Goal: Ask a question: Seek information or help from site administrators or community

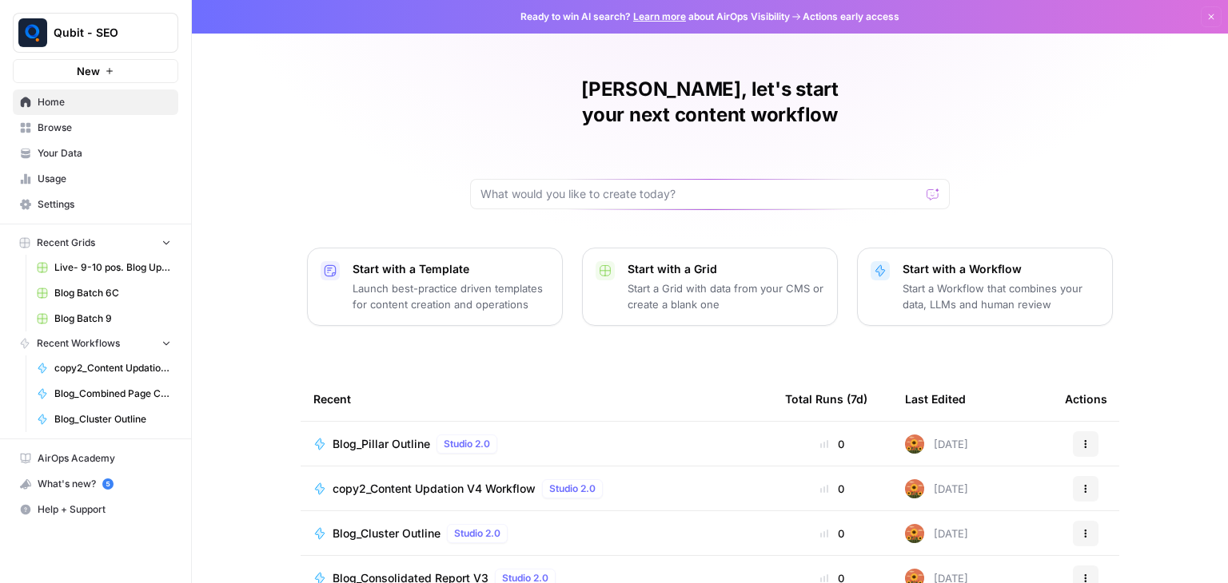
click at [139, 361] on span "copy2_Content Updation V4 Workflow" at bounding box center [112, 368] width 117 height 14
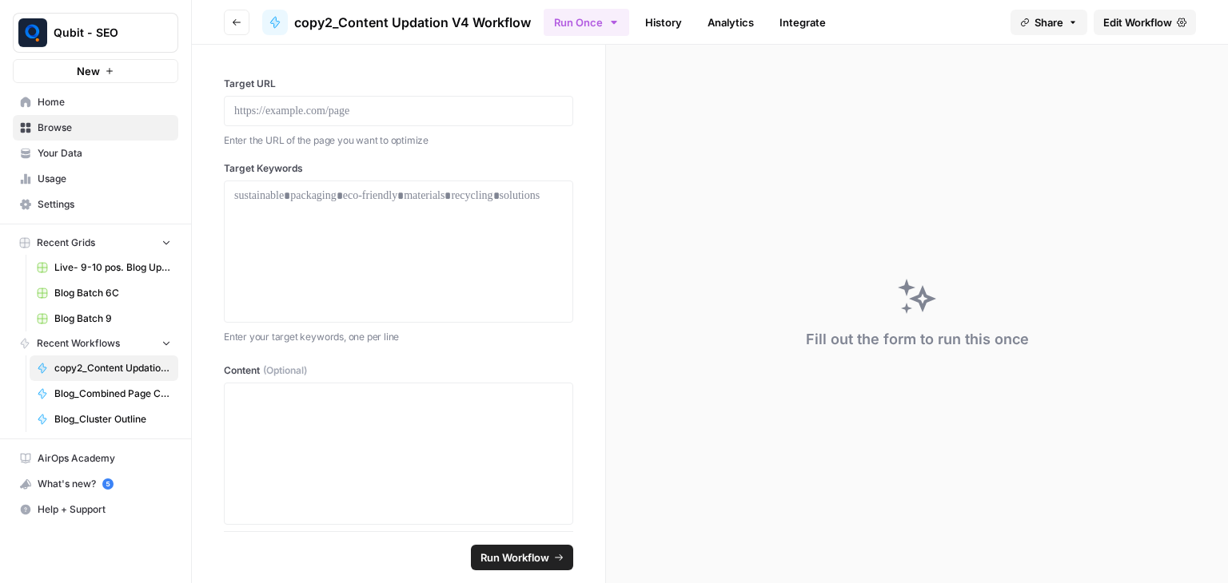
click at [1124, 19] on span "Edit Workflow" at bounding box center [1137, 22] width 69 height 16
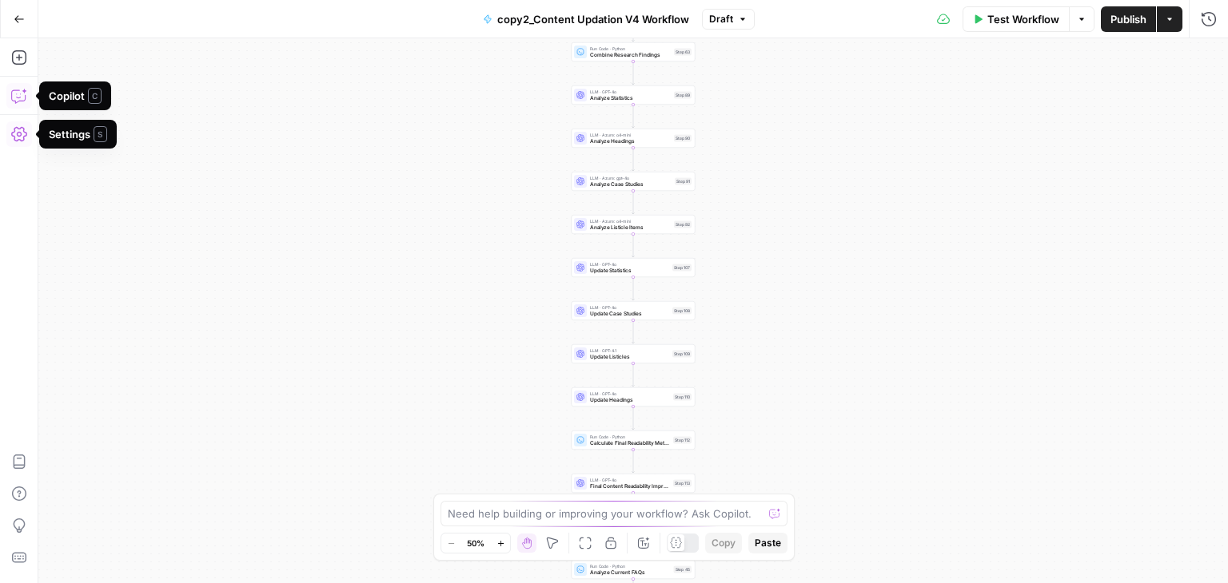
click at [17, 90] on icon "button" at bounding box center [19, 96] width 16 height 16
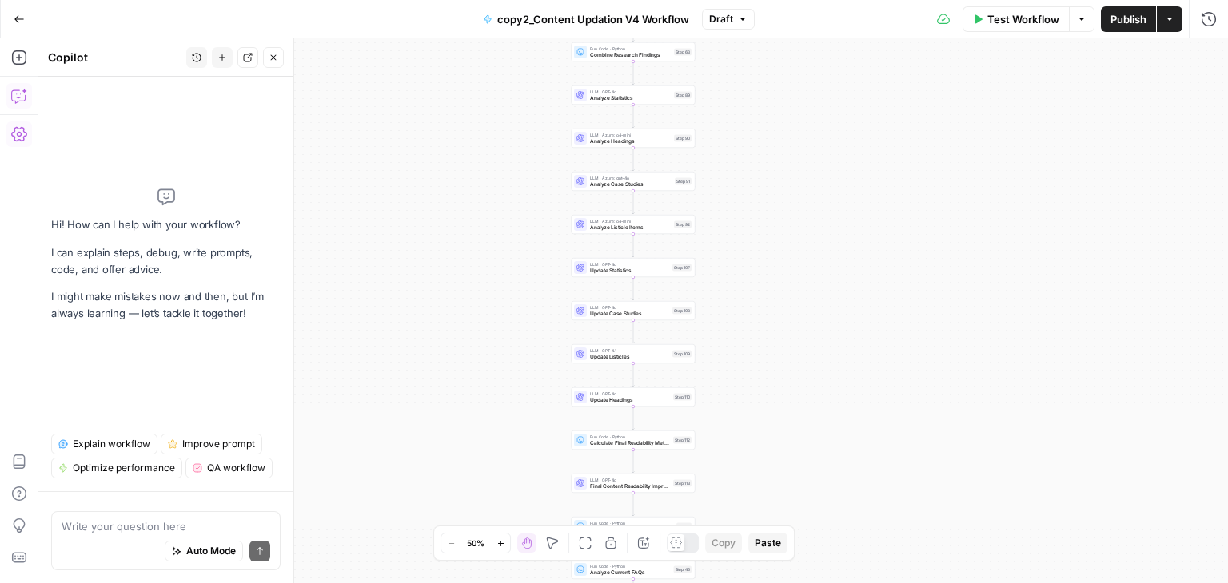
click at [109, 531] on textarea at bounding box center [166, 527] width 209 height 16
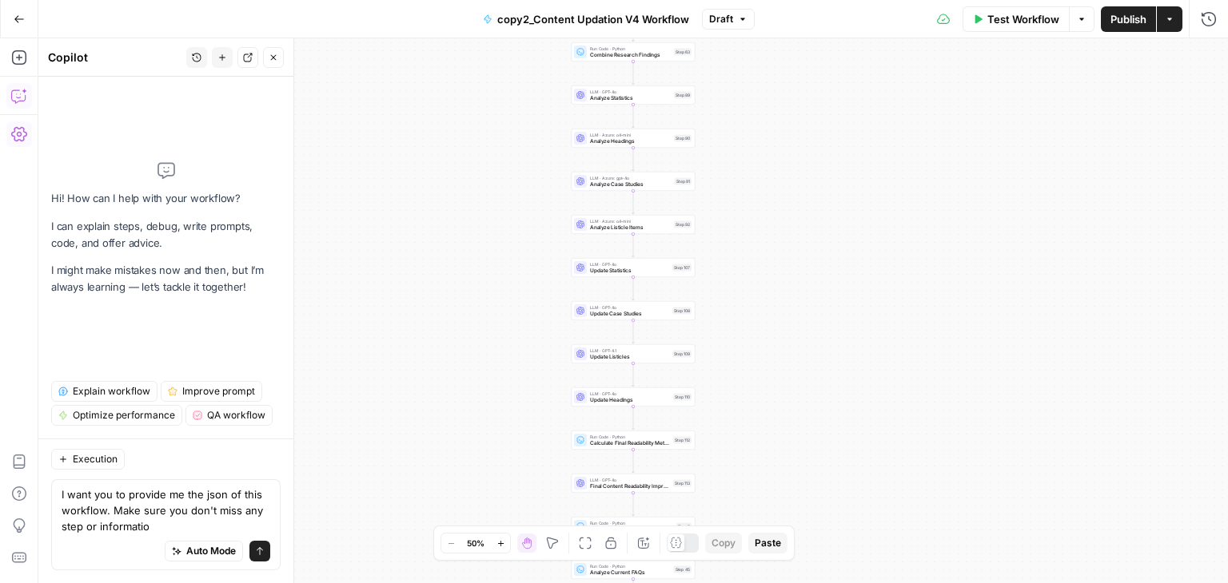
type textarea "I want you to provide me the json of this workflow. Make sure you don't miss an…"
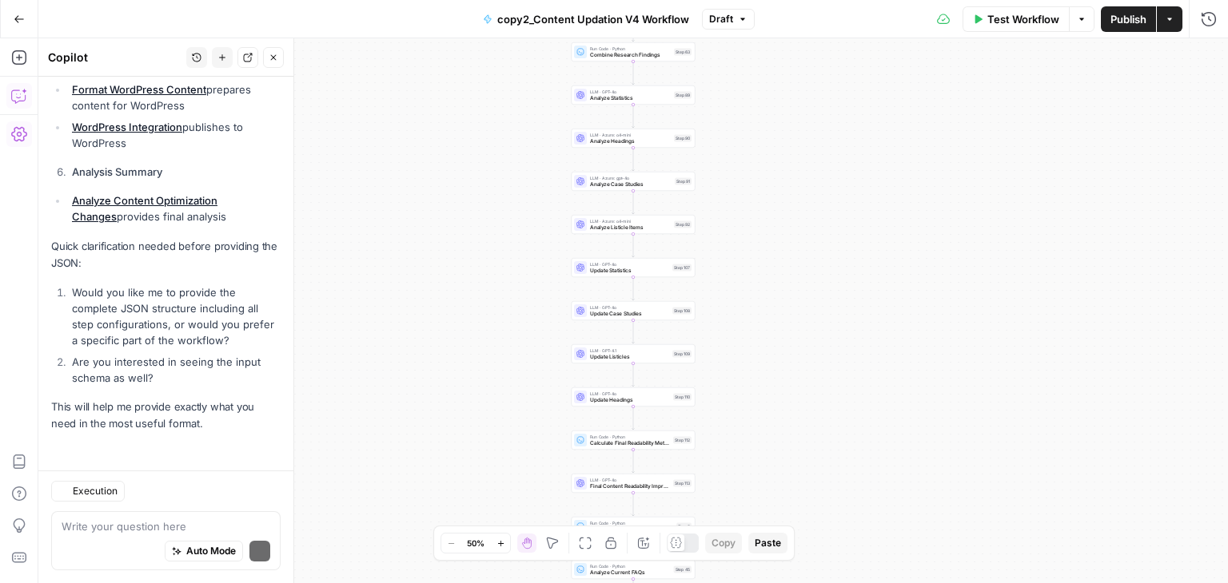
scroll to position [1269, 0]
drag, startPoint x: 74, startPoint y: 292, endPoint x: 262, endPoint y: 339, distance: 194.4
click at [262, 339] on li "Would you like me to provide the complete JSON structure including all step con…" at bounding box center [174, 317] width 213 height 64
drag, startPoint x: 167, startPoint y: 327, endPoint x: 67, endPoint y: 290, distance: 106.4
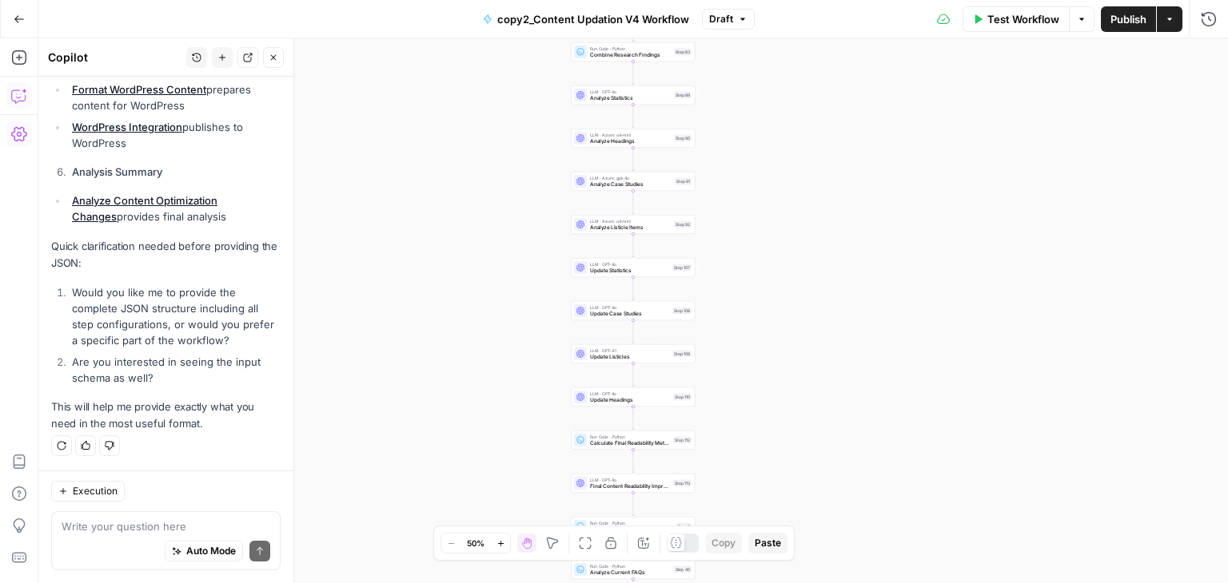
click at [68, 290] on li "Would you like me to provide the complete JSON structure including all step con…" at bounding box center [174, 317] width 213 height 64
copy li "Would you like me to provide the complete JSON structure including all step con…"
paste textarea "Would you like me to provide the complete JSON structure including all step con…"
click at [105, 520] on textarea at bounding box center [166, 527] width 209 height 16
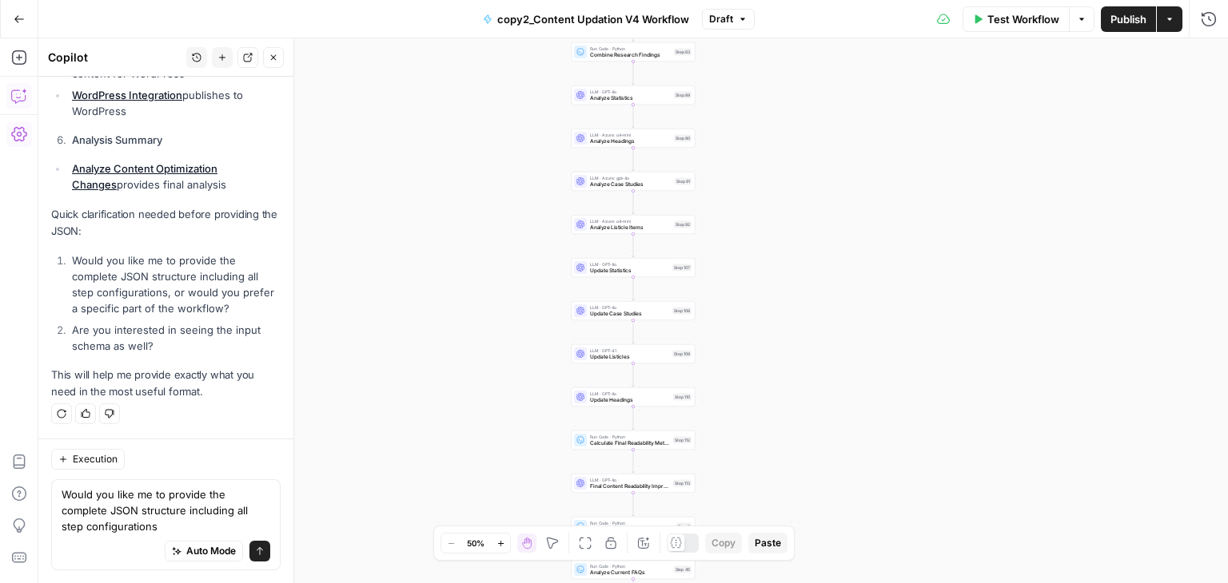
drag, startPoint x: 67, startPoint y: 330, endPoint x: 161, endPoint y: 344, distance: 95.3
click at [161, 344] on li "Are you interested in seeing the input schema as well?" at bounding box center [174, 338] width 213 height 32
copy li "Are you interested in seeing the input schema as well?"
click at [159, 521] on textarea "Would you like me to provide the complete JSON structure including all step con…" at bounding box center [166, 511] width 209 height 48
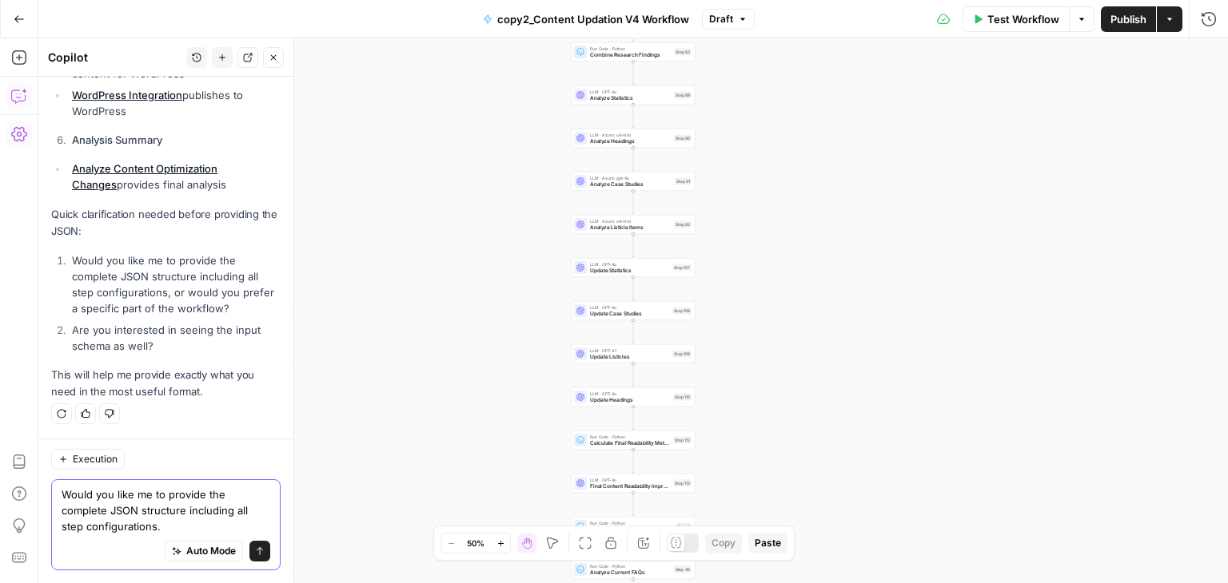
click at [159, 521] on textarea "Would you like me to provide the complete JSON structure including all step con…" at bounding box center [166, 511] width 209 height 48
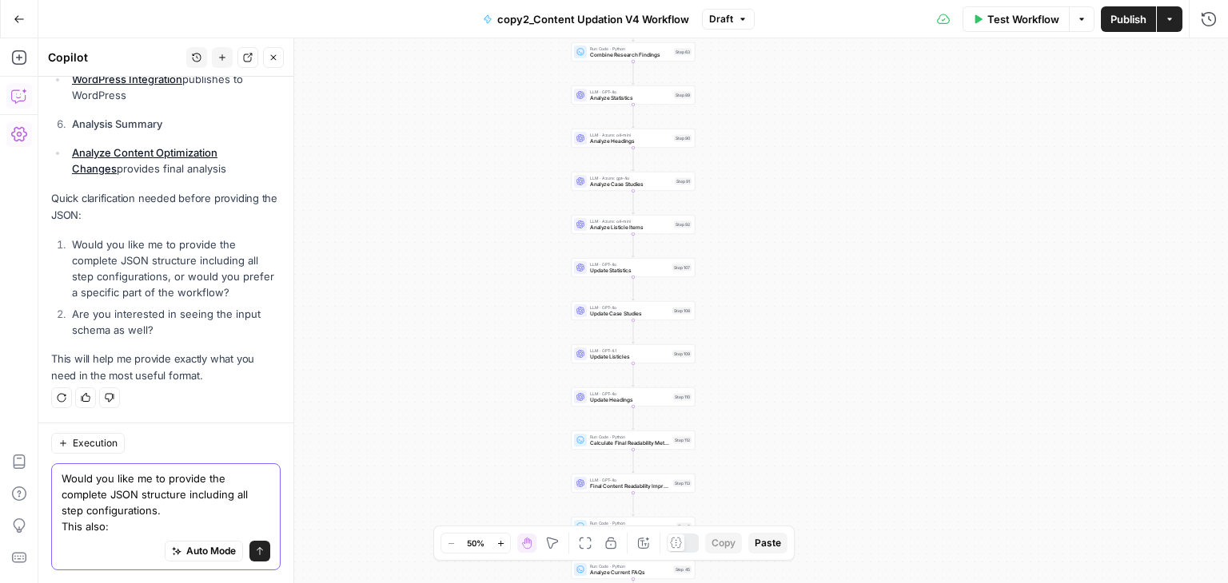
paste textarea "Are you interested in seeing the input schema as well?"
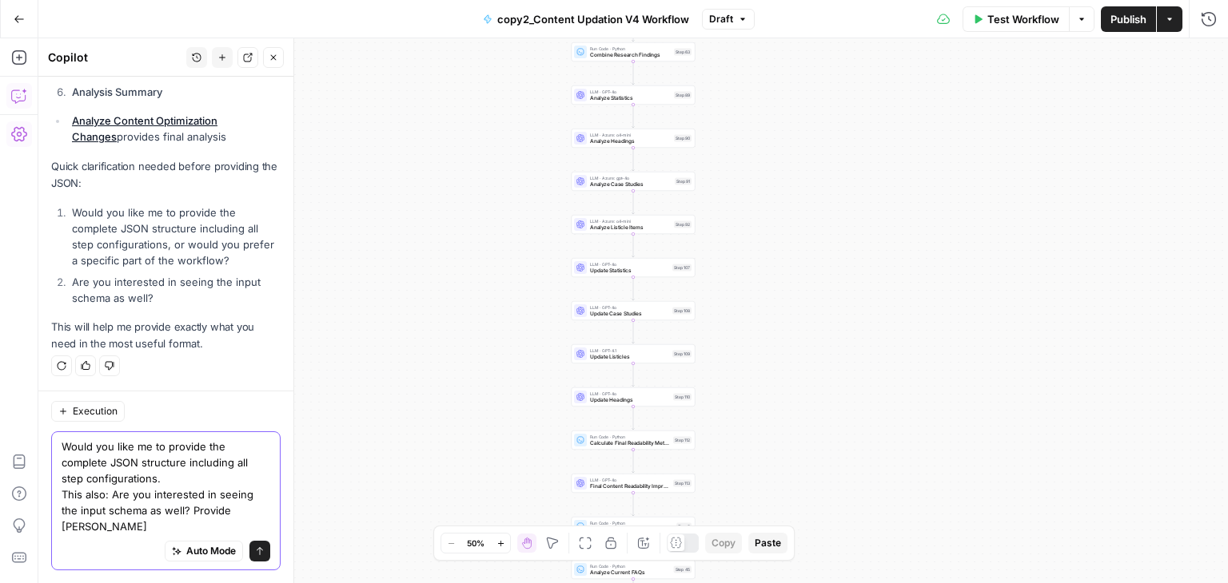
scroll to position [1349, 0]
drag, startPoint x: 115, startPoint y: 533, endPoint x: 50, endPoint y: 495, distance: 75.5
click at [50, 495] on div "Execution Would you like me to provide the complete JSON structure including al…" at bounding box center [165, 487] width 255 height 193
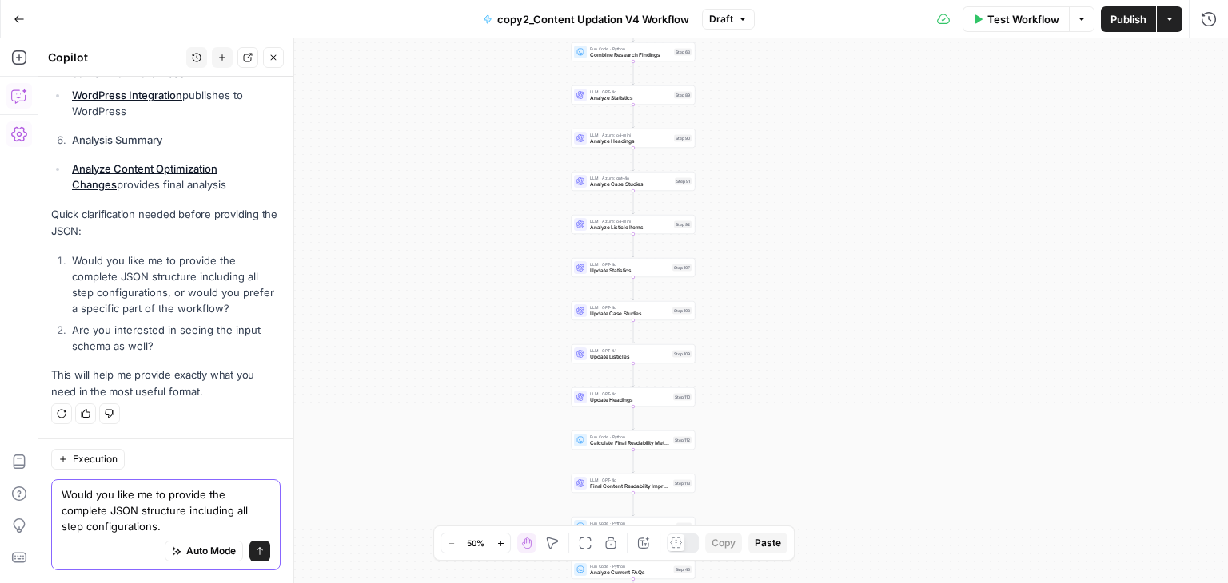
scroll to position [1301, 0]
type textarea "Would you like me to provide the complete JSON structure including all step con…"
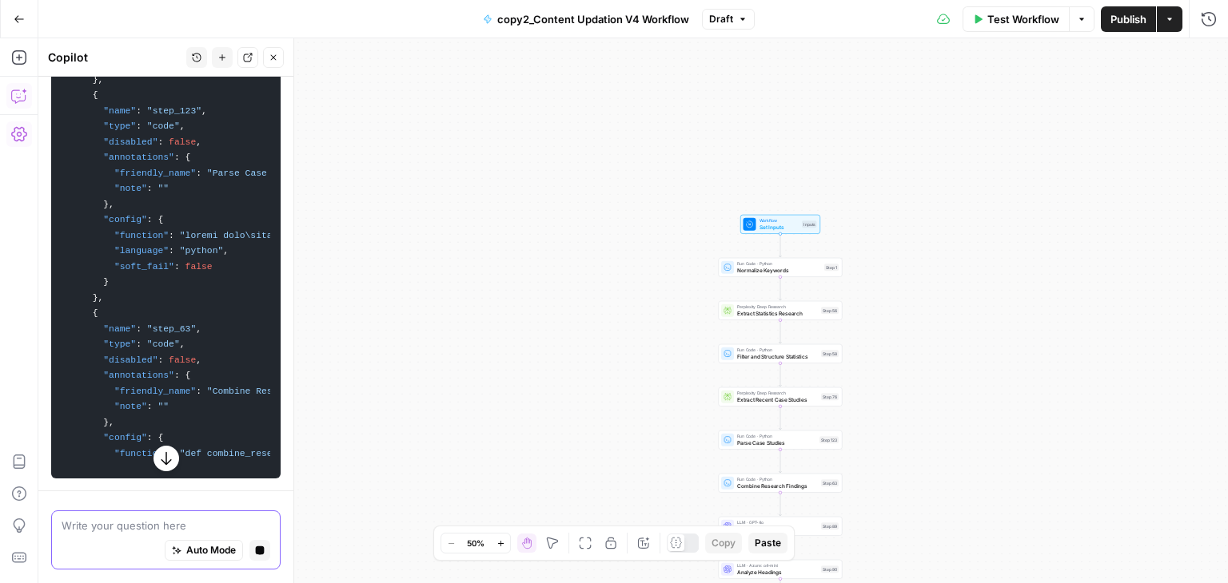
scroll to position [3438, 0]
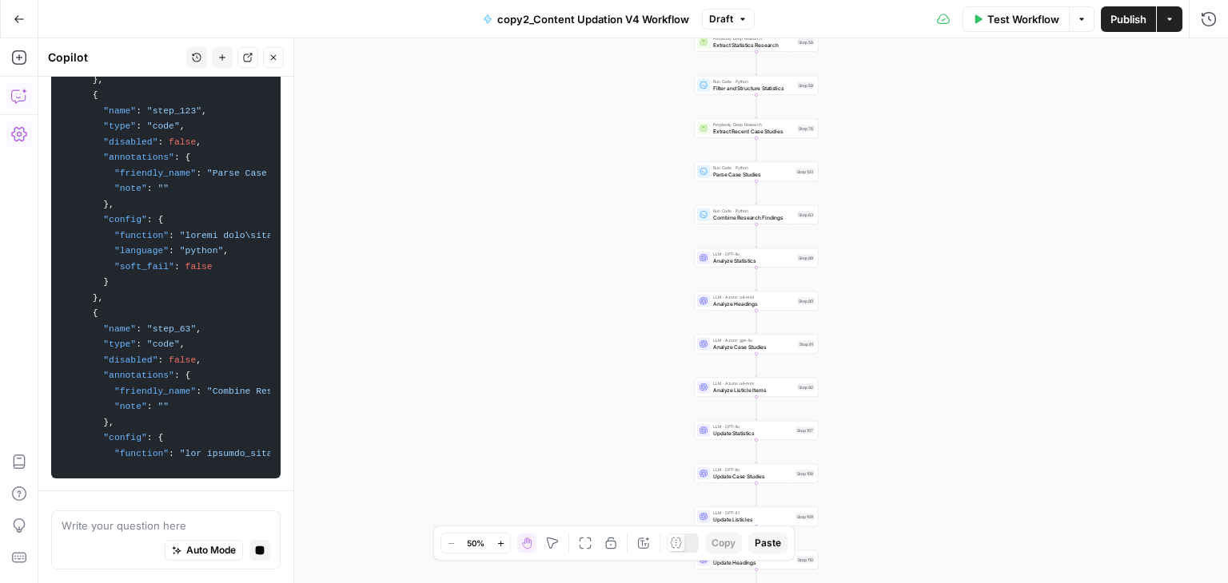
drag, startPoint x: 709, startPoint y: 405, endPoint x: 687, endPoint y: 103, distance: 302.9
click at [687, 103] on div "Workflow Set Inputs Inputs Run Code · Python Normalize Keywords Step 1 Perplexi…" at bounding box center [632, 310] width 1189 height 545
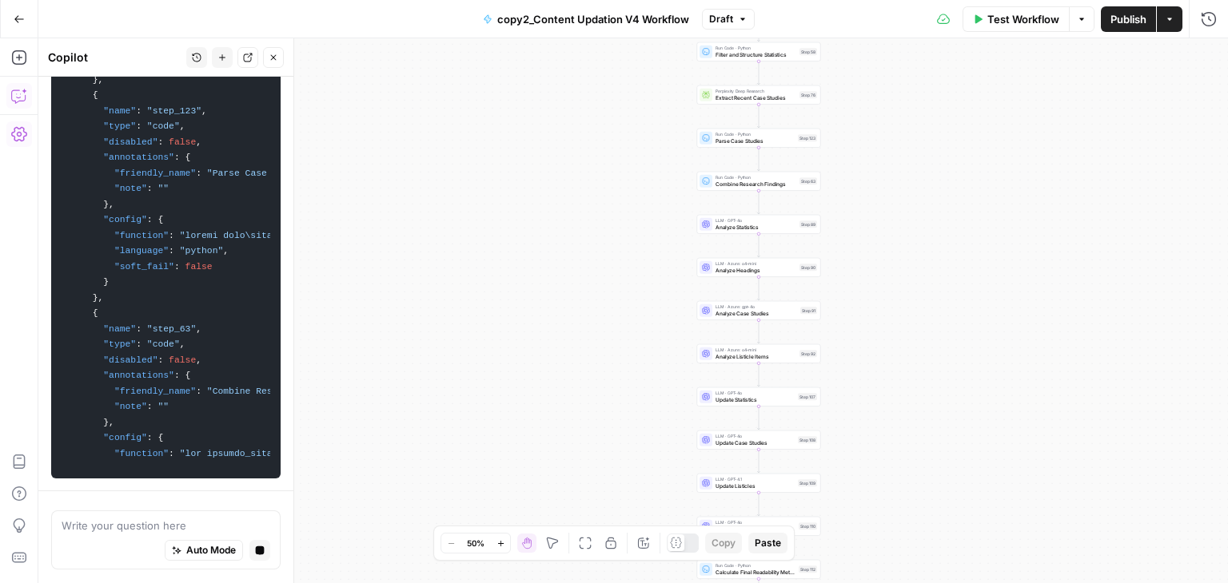
click at [631, 368] on div "Workflow Set Inputs Inputs Run Code · Python Normalize Keywords Step 1 Perplexi…" at bounding box center [632, 310] width 1189 height 545
click at [130, 531] on textarea at bounding box center [166, 527] width 209 height 16
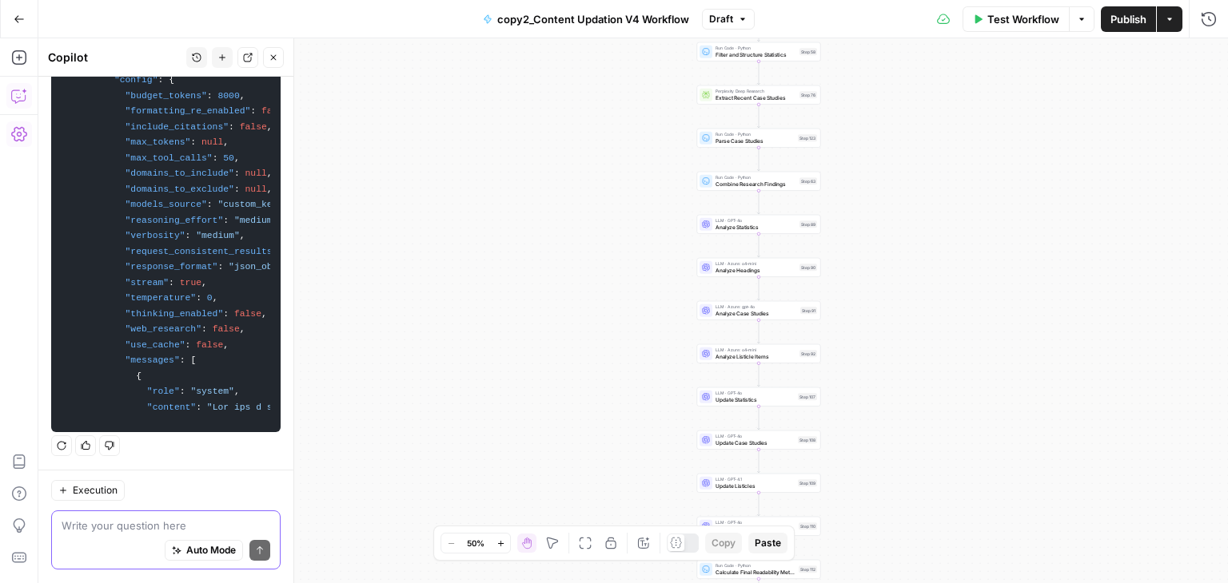
scroll to position [0, 10598]
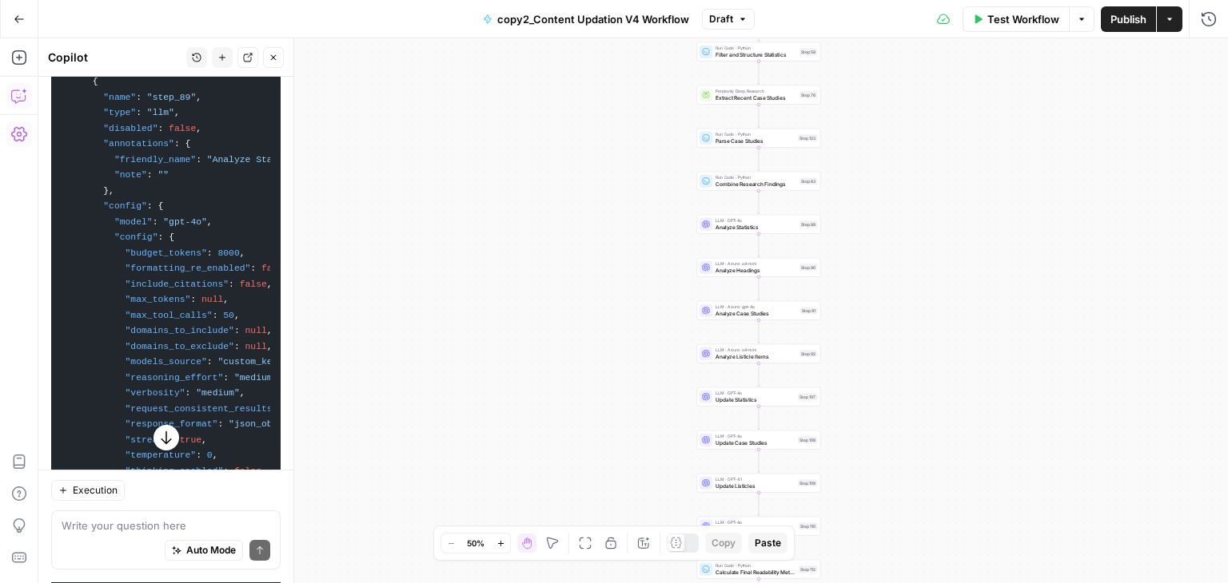
scroll to position [3812, 0]
drag, startPoint x: 483, startPoint y: 436, endPoint x: 477, endPoint y: 306, distance: 130.4
click at [477, 306] on div "Workflow Set Inputs Inputs Run Code · Python Normalize Keywords Step 1 Perplexi…" at bounding box center [632, 310] width 1189 height 545
drag, startPoint x: 477, startPoint y: 306, endPoint x: 489, endPoint y: 177, distance: 129.2
click at [489, 177] on div "Workflow Set Inputs Inputs Run Code · Python Normalize Keywords Step 1 Perplexi…" at bounding box center [632, 310] width 1189 height 545
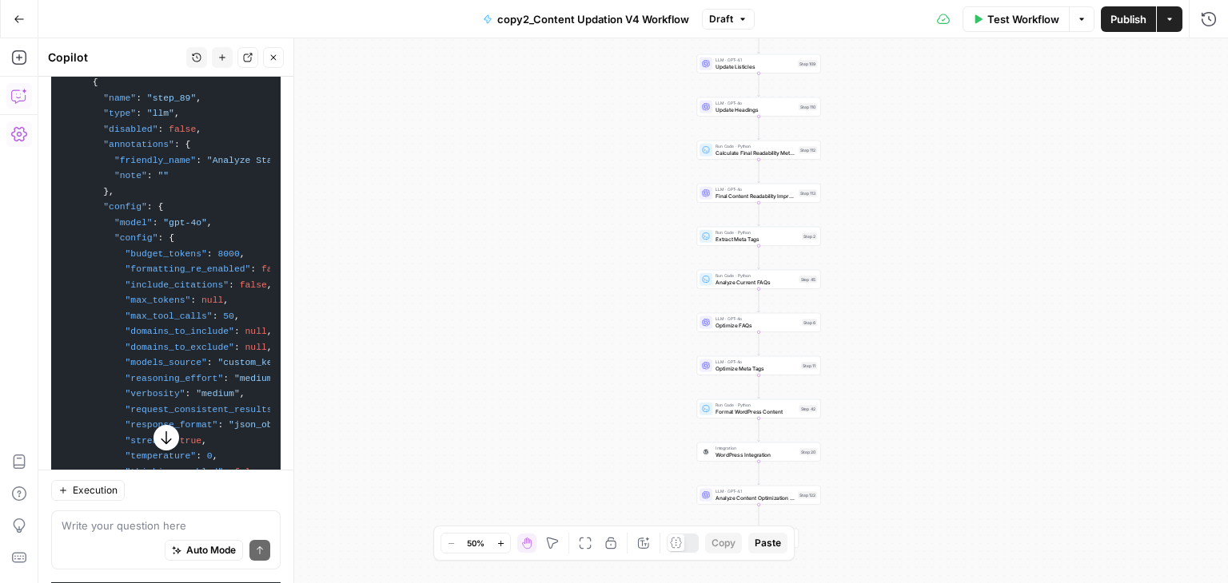
drag, startPoint x: 537, startPoint y: 316, endPoint x: 531, endPoint y: 155, distance: 160.8
click at [531, 155] on div "Workflow Set Inputs Inputs Run Code · Python Normalize Keywords Step 1 Perplexi…" at bounding box center [632, 310] width 1189 height 545
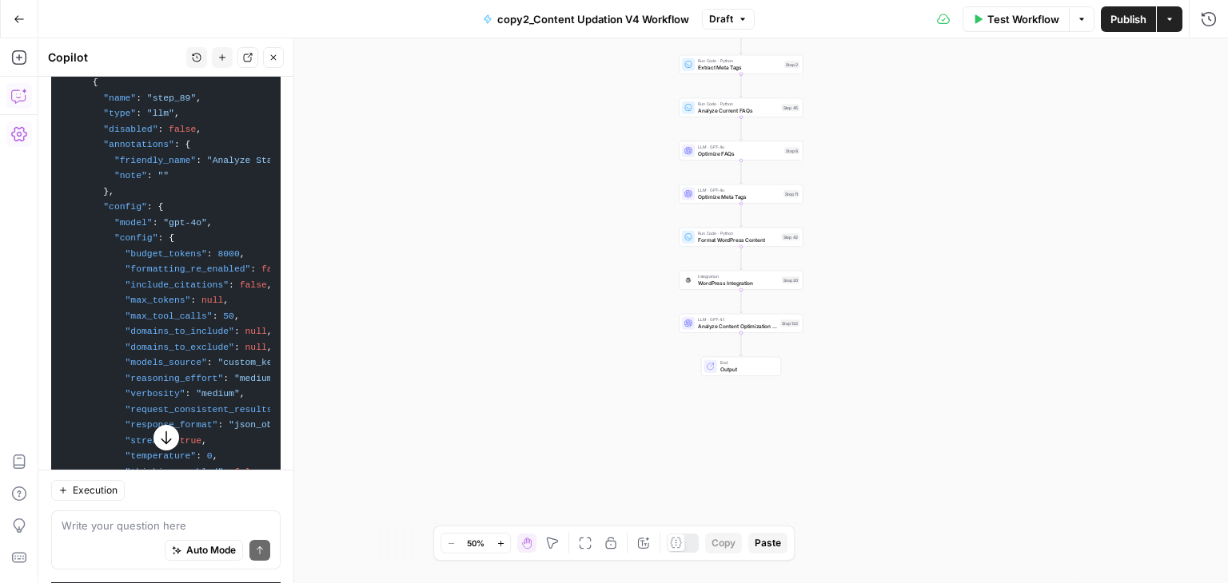
drag, startPoint x: 544, startPoint y: 266, endPoint x: 540, endPoint y: 301, distance: 35.4
click at [540, 301] on div "Workflow Set Inputs Inputs Run Code · Python Normalize Keywords Step 1 Perplexi…" at bounding box center [632, 310] width 1189 height 545
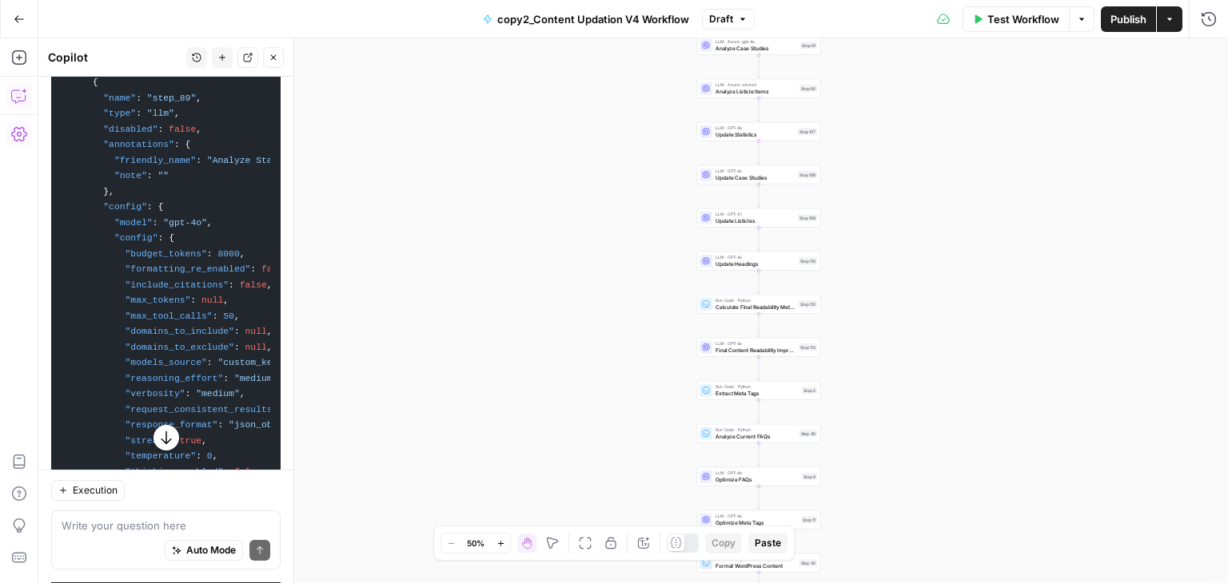
drag, startPoint x: 549, startPoint y: 207, endPoint x: 555, endPoint y: 386, distance: 179.1
click at [555, 386] on div "Workflow Set Inputs Inputs Run Code · Python Normalize Keywords Step 1 Perplexi…" at bounding box center [632, 310] width 1189 height 545
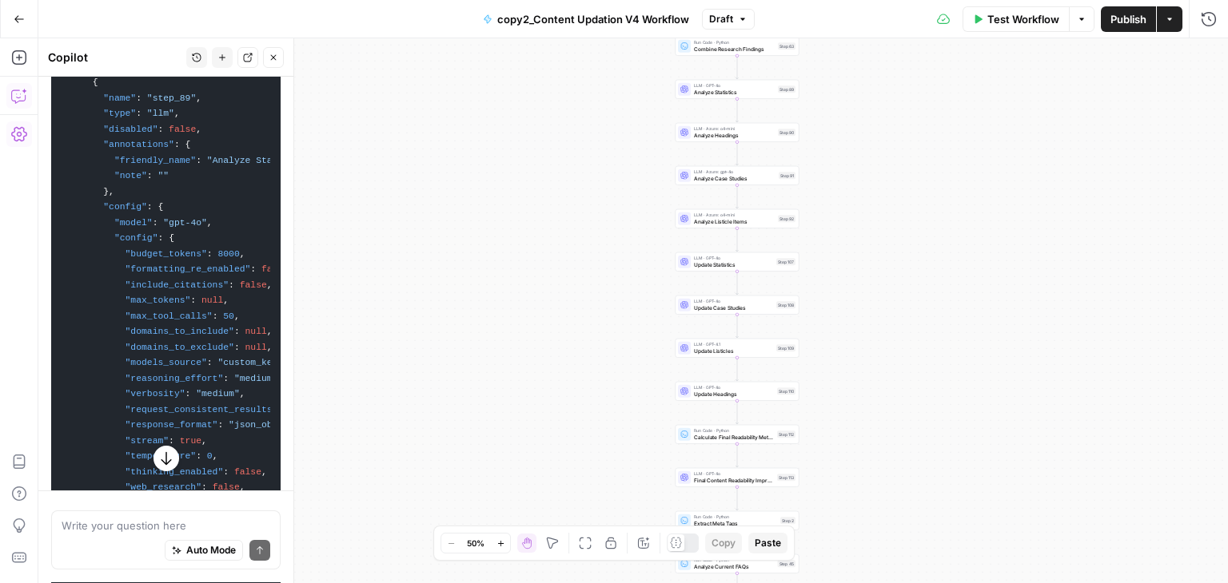
drag, startPoint x: 568, startPoint y: 247, endPoint x: 544, endPoint y: 320, distance: 76.6
click at [544, 320] on div "Workflow Set Inputs Inputs Run Code · Python Normalize Keywords Step 1 Perplexi…" at bounding box center [632, 310] width 1189 height 545
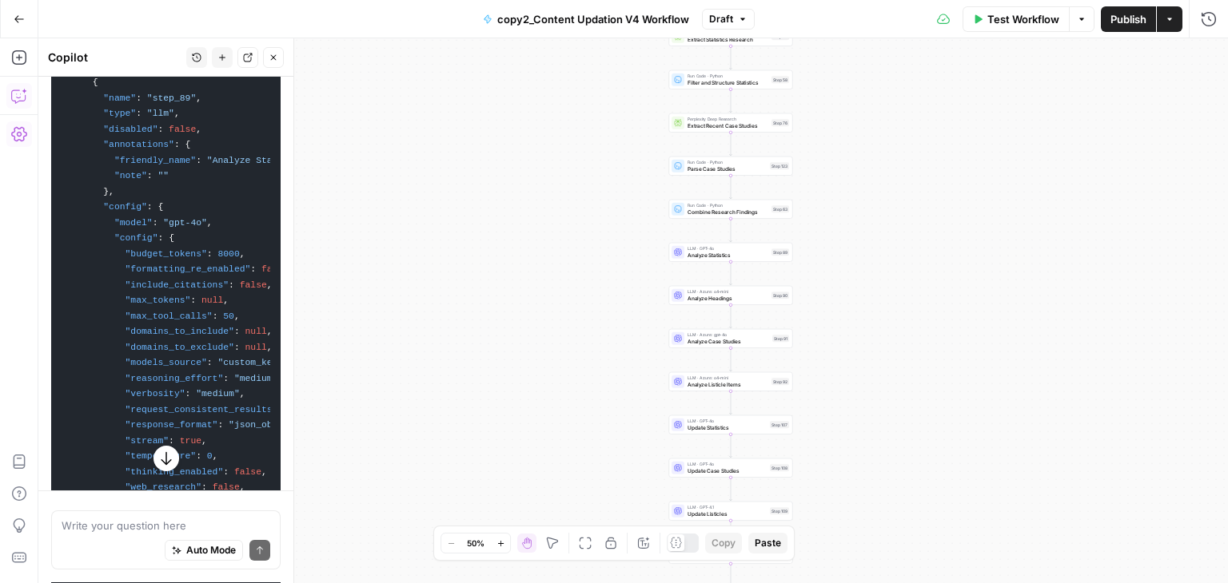
drag, startPoint x: 544, startPoint y: 320, endPoint x: 539, endPoint y: 488, distance: 168.7
click at [539, 488] on div "Workflow Set Inputs Inputs Run Code · Python Normalize Keywords Step 1 Perplexi…" at bounding box center [632, 310] width 1189 height 545
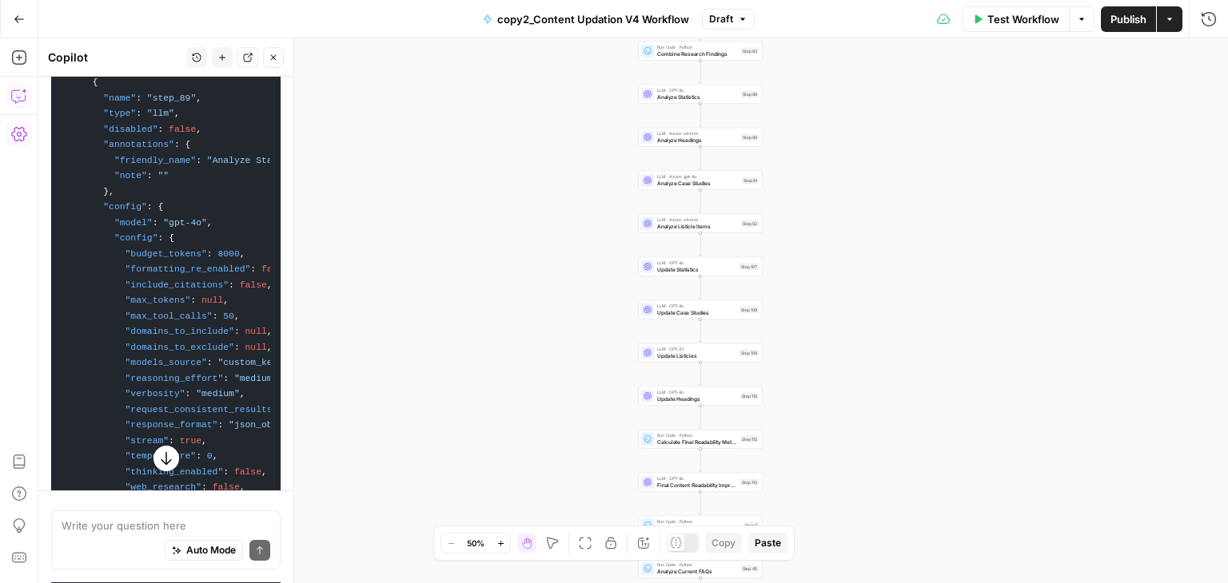
drag, startPoint x: 547, startPoint y: 341, endPoint x: 515, endPoint y: 173, distance: 171.6
click at [515, 173] on div "Workflow Set Inputs Inputs Run Code · Python Normalize Keywords Step 1 Perplexi…" at bounding box center [632, 310] width 1189 height 545
drag, startPoint x: 515, startPoint y: 300, endPoint x: 511, endPoint y: 176, distance: 123.9
click at [511, 176] on div "Workflow Set Inputs Inputs Run Code · Python Normalize Keywords Step 1 Perplexi…" at bounding box center [632, 310] width 1189 height 545
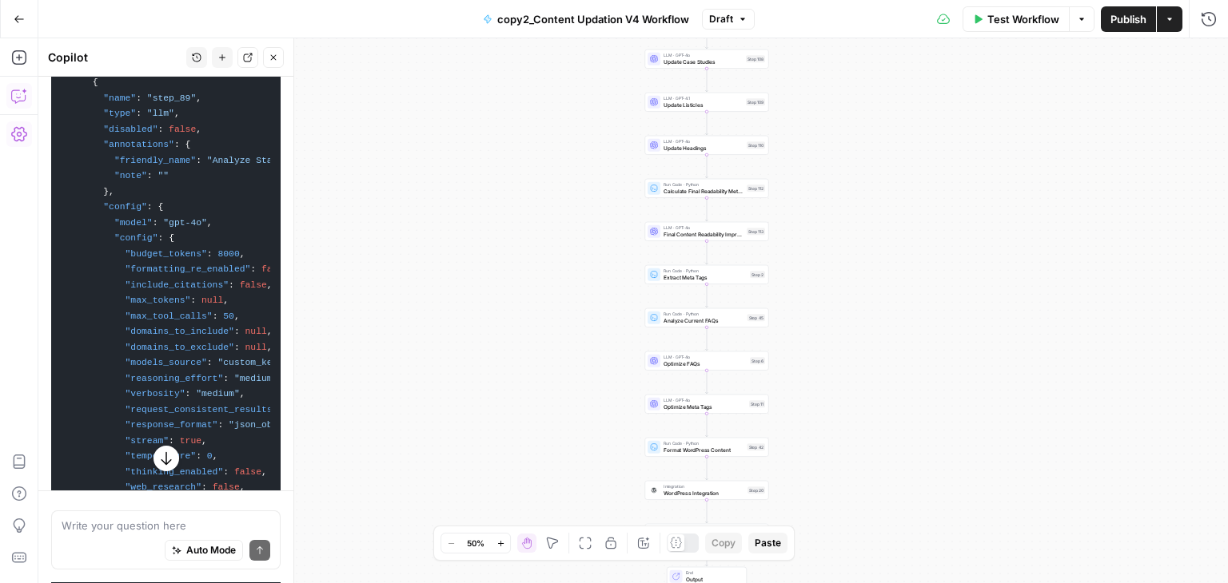
drag, startPoint x: 511, startPoint y: 176, endPoint x: 521, endPoint y: 50, distance: 125.8
click at [521, 50] on div "Workflow Set Inputs Inputs Run Code · Python Normalize Keywords Step 1 Perplexi…" at bounding box center [632, 310] width 1189 height 545
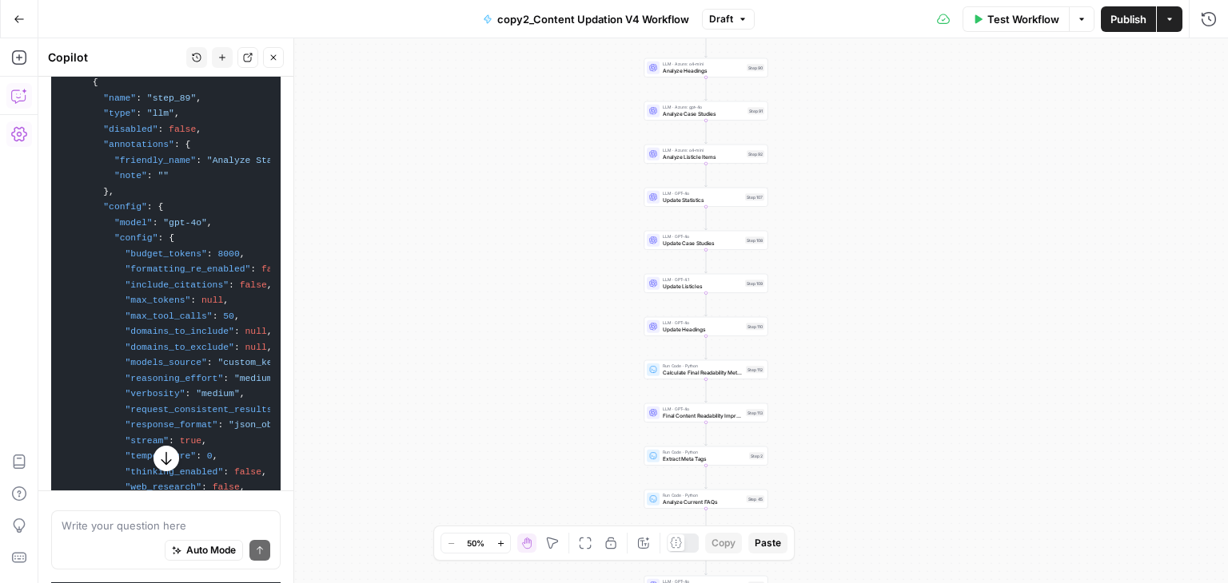
drag, startPoint x: 532, startPoint y: 282, endPoint x: 531, endPoint y: 464, distance: 182.2
click at [531, 464] on div "Workflow Set Inputs Inputs Run Code · Python Normalize Keywords Step 1 Perplexi…" at bounding box center [632, 310] width 1189 height 545
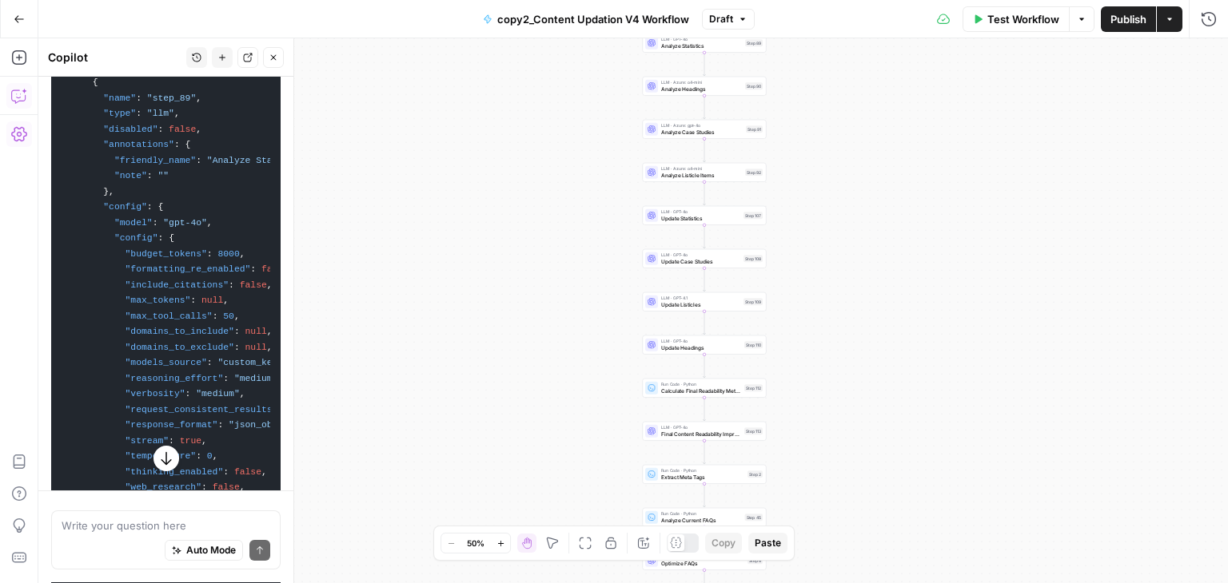
drag, startPoint x: 547, startPoint y: 291, endPoint x: 545, endPoint y: 309, distance: 18.5
click at [545, 309] on div "Workflow Set Inputs Inputs Run Code · Python Normalize Keywords Step 1 Perplexi…" at bounding box center [632, 310] width 1189 height 545
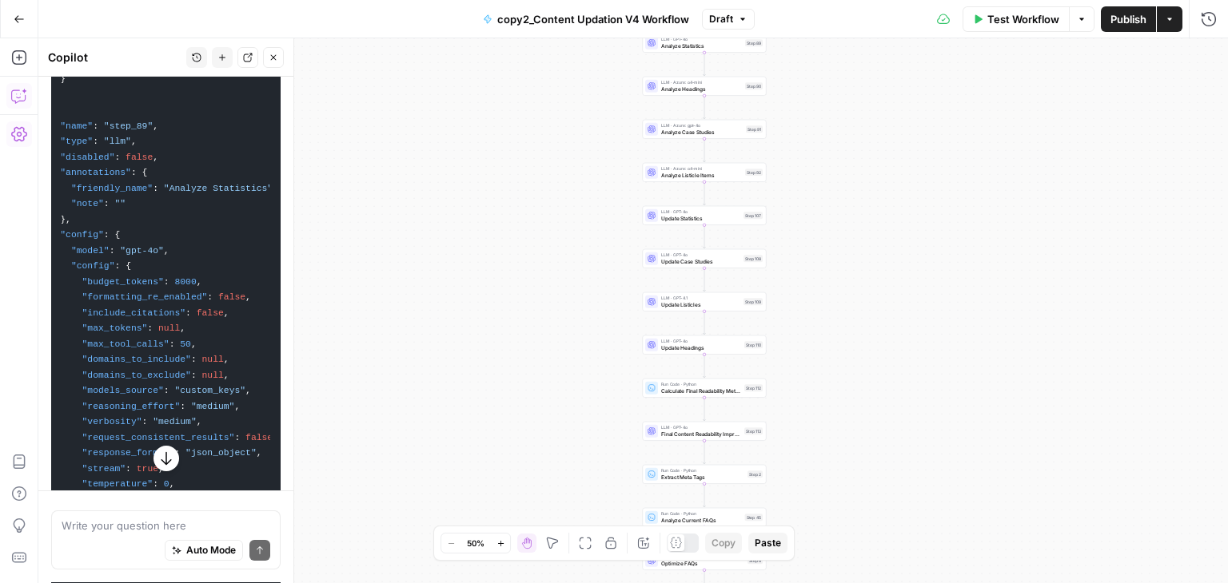
scroll to position [0, 45]
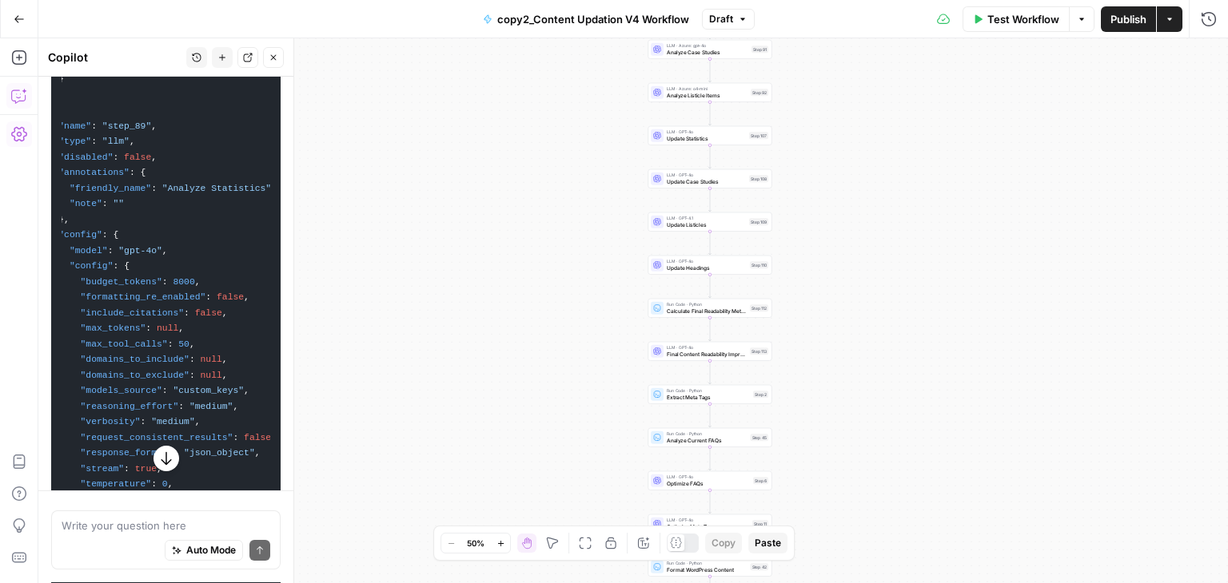
drag, startPoint x: 622, startPoint y: 368, endPoint x: 630, endPoint y: 300, distance: 69.2
click at [630, 300] on div "Workflow Set Inputs Inputs Run Code · Python Normalize Keywords Step 1 Perplexi…" at bounding box center [632, 310] width 1189 height 545
drag, startPoint x: 623, startPoint y: 178, endPoint x: 623, endPoint y: 217, distance: 38.4
click at [623, 217] on div "Workflow Set Inputs Inputs Run Code · Python Normalize Keywords Step 1 Perplexi…" at bounding box center [632, 310] width 1189 height 545
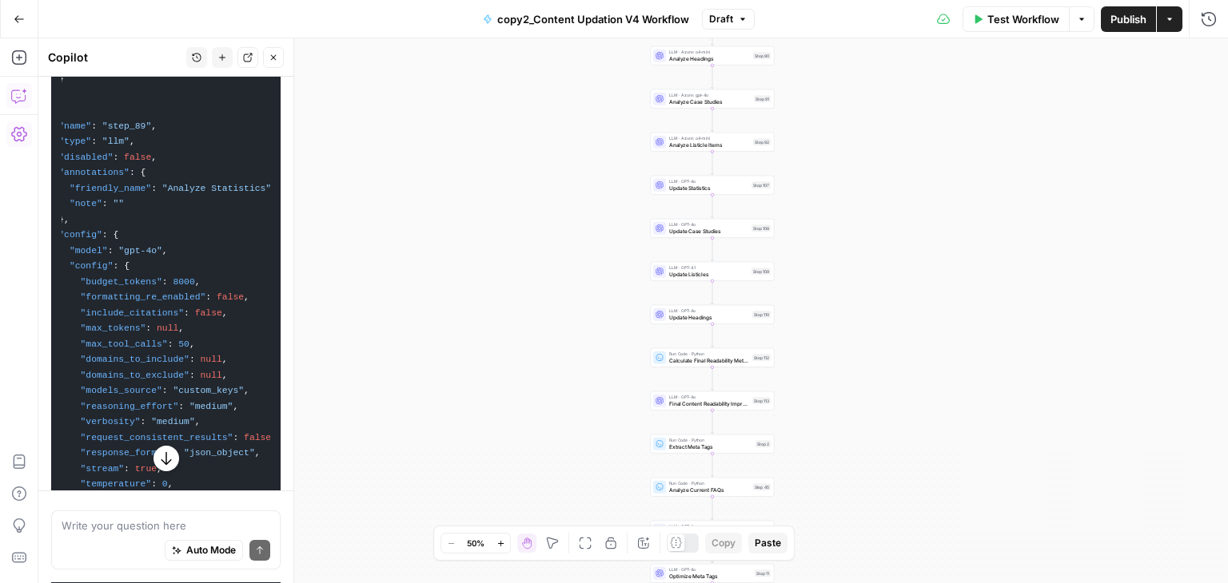
click at [623, 217] on div "Workflow Set Inputs Inputs Run Code · Python Normalize Keywords Step 1 Perplexi…" at bounding box center [632, 310] width 1189 height 545
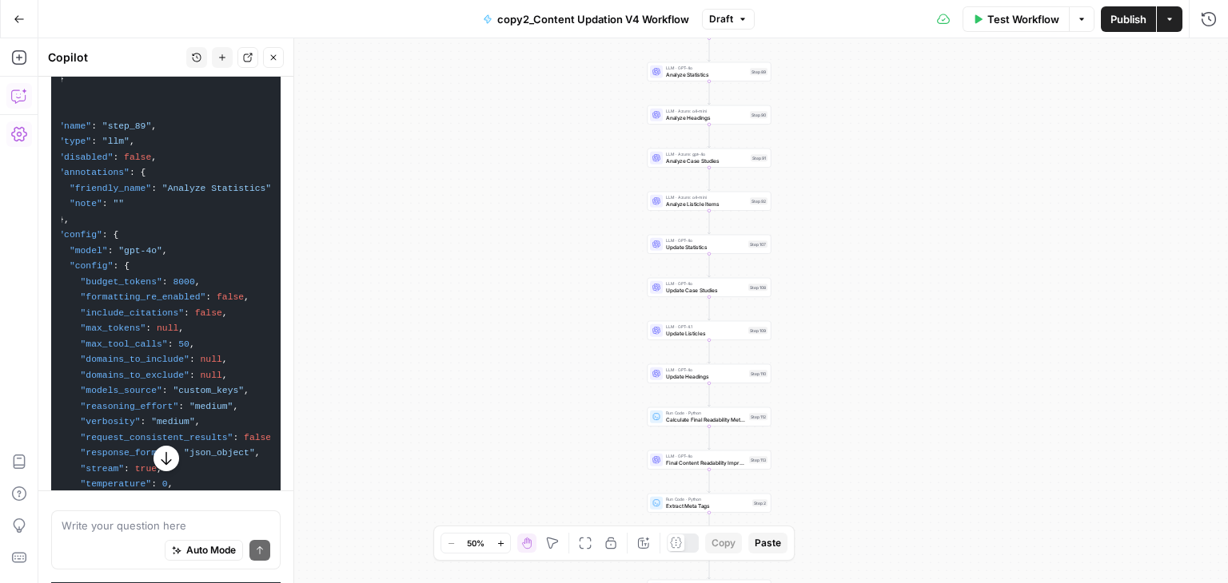
drag, startPoint x: 623, startPoint y: 217, endPoint x: 620, endPoint y: 278, distance: 61.6
click at [620, 278] on div "Workflow Set Inputs Inputs Run Code · Python Normalize Keywords Step 1 Perplexi…" at bounding box center [632, 310] width 1189 height 545
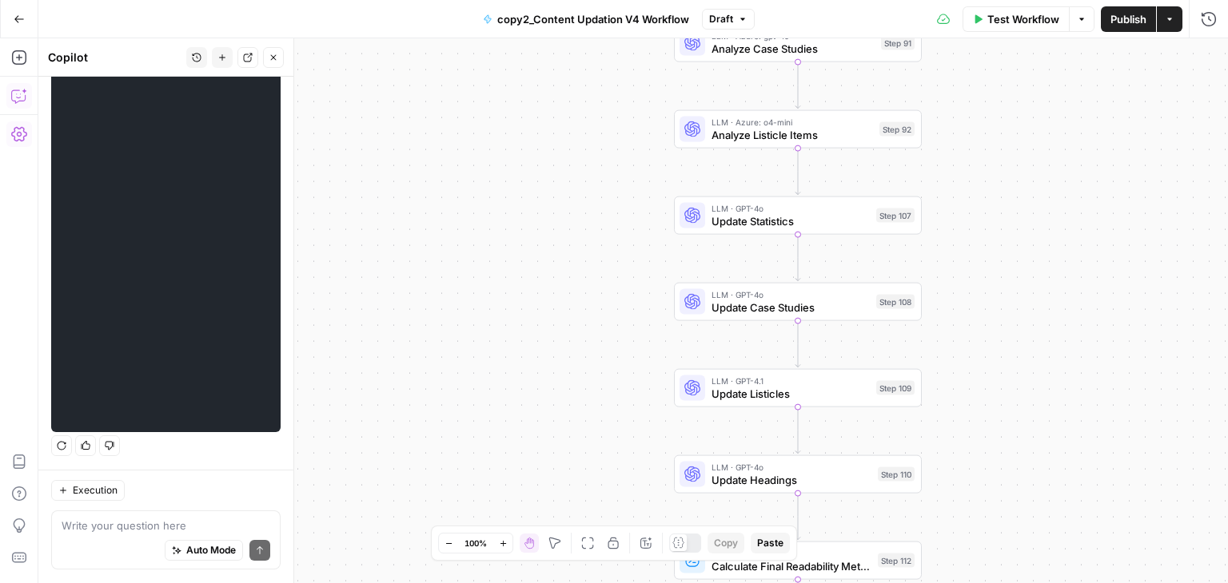
scroll to position [0, 39910]
drag, startPoint x: 63, startPoint y: 173, endPoint x: 248, endPoint y: 397, distance: 290.1
copy code "{ "definition" : [ { "name" : "step_1" , "type" : "code" , "disabled" : false ,…"
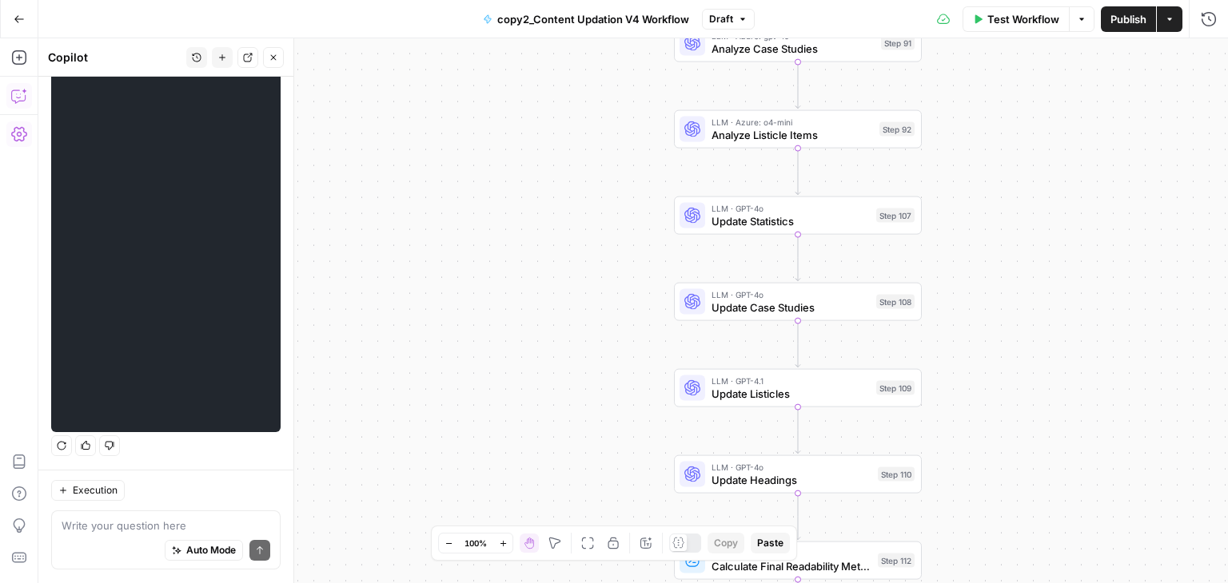
click at [180, 537] on div "Auto Mode Send" at bounding box center [166, 552] width 209 height 35
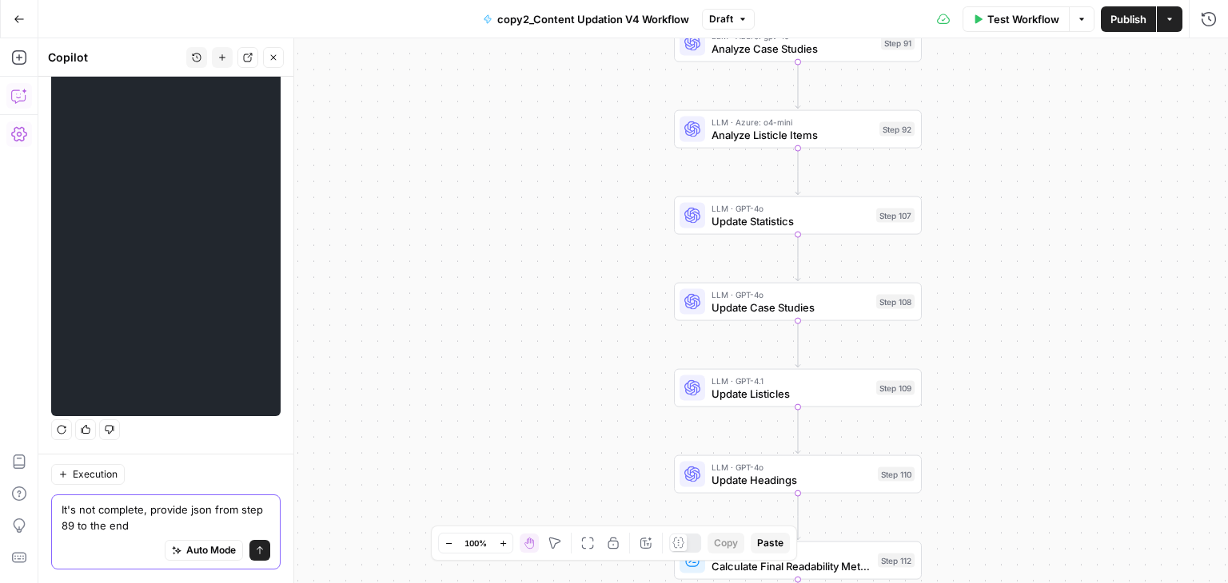
type textarea "It's not complete, provide json from step 89 to the end"
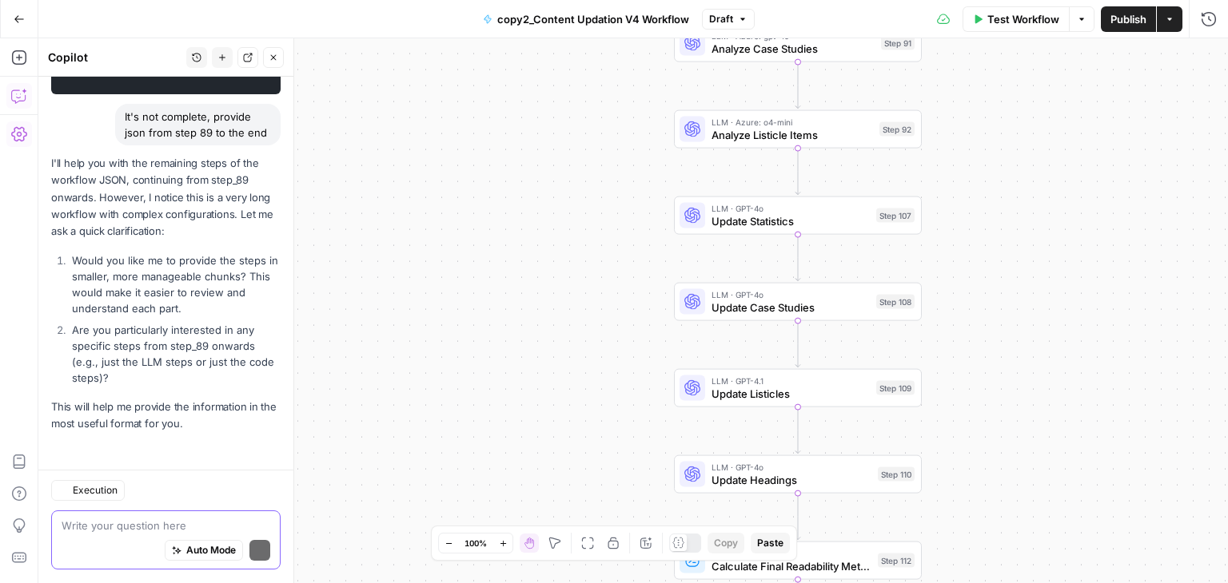
scroll to position [4399, 0]
drag, startPoint x: 68, startPoint y: 261, endPoint x: 176, endPoint y: 302, distance: 115.6
click at [176, 302] on li "Would you like me to provide the steps in smaller, more manageable chunks? This…" at bounding box center [174, 285] width 213 height 64
click at [68, 324] on li "Are you particularly interested in any specific steps from step_89 onwards (e.g…" at bounding box center [174, 354] width 213 height 64
drag, startPoint x: 66, startPoint y: 324, endPoint x: 153, endPoint y: 381, distance: 104.4
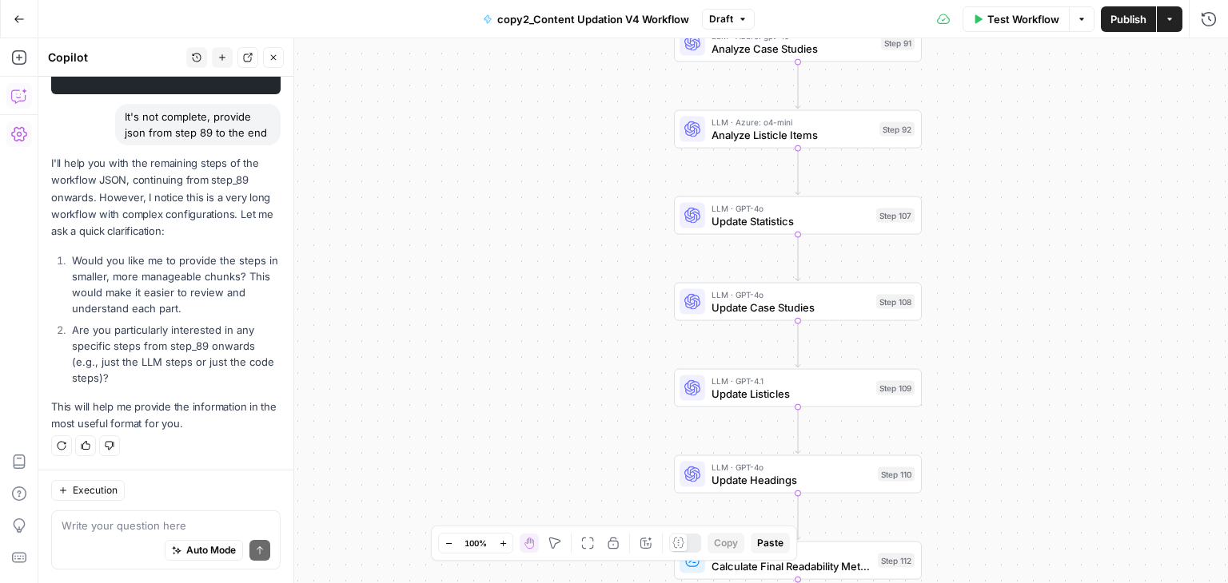
click at [153, 381] on li "Are you particularly interested in any specific steps from step_89 onwards (e.g…" at bounding box center [174, 354] width 213 height 64
click at [150, 522] on textarea at bounding box center [166, 527] width 209 height 16
drag, startPoint x: 548, startPoint y: 117, endPoint x: 569, endPoint y: 501, distance: 384.2
click at [569, 501] on div "Workflow Set Inputs Inputs Run Code · Python Normalize Keywords Step 1 Perplexi…" at bounding box center [632, 310] width 1189 height 545
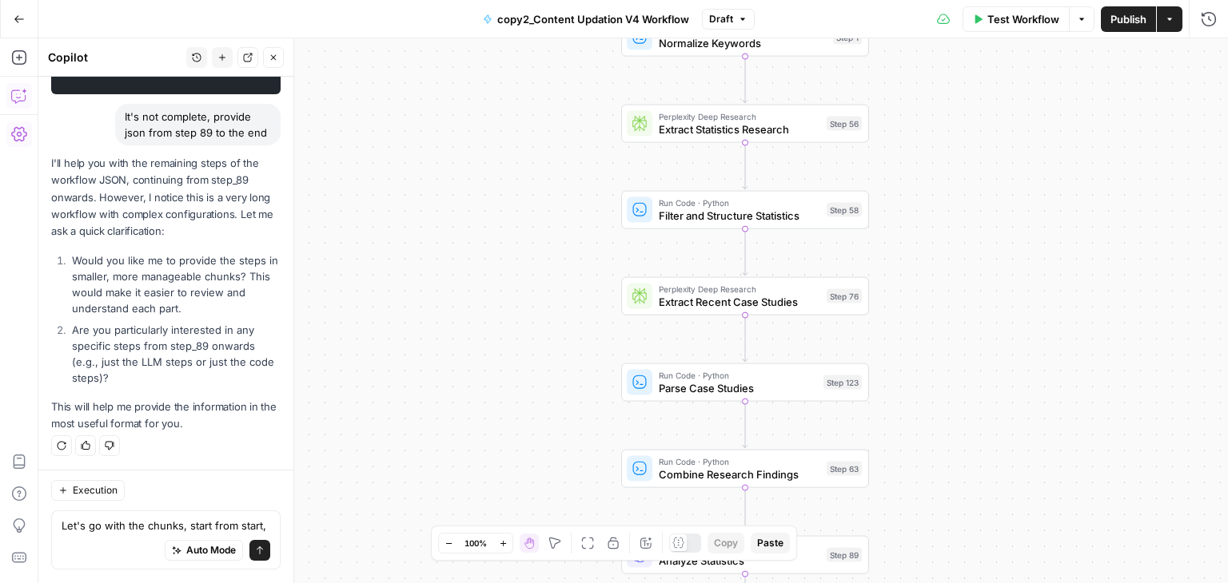
drag, startPoint x: 591, startPoint y: 129, endPoint x: 503, endPoint y: 464, distance: 346.4
click at [503, 464] on div "Workflow Set Inputs Inputs Run Code · Python Normalize Keywords Step 1 Perplexi…" at bounding box center [632, 310] width 1189 height 545
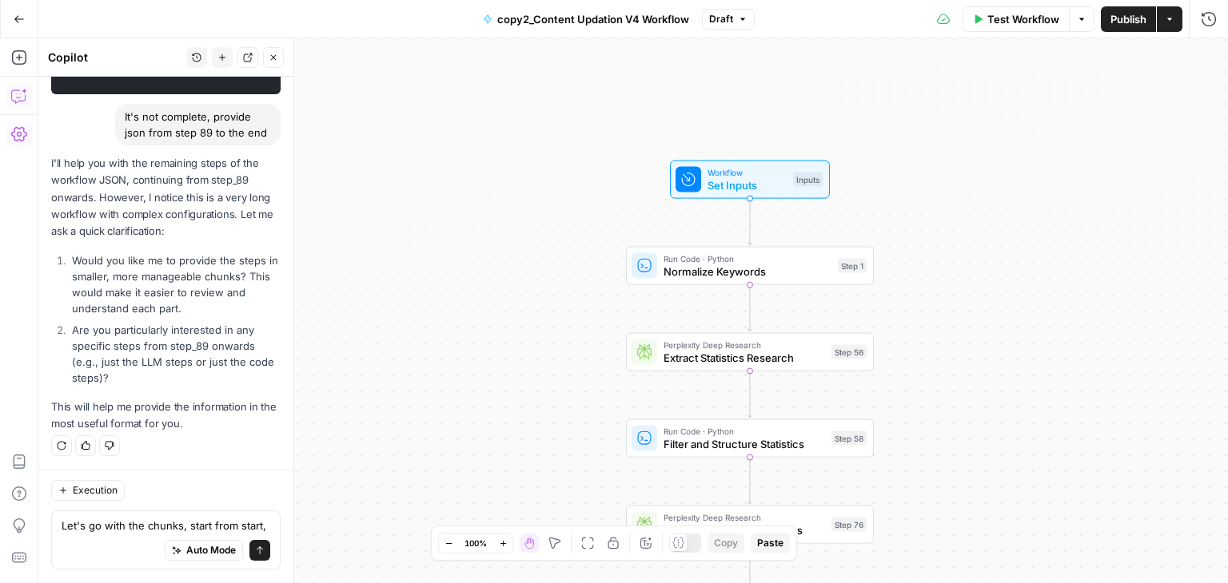
drag, startPoint x: 508, startPoint y: 142, endPoint x: 527, endPoint y: 342, distance: 200.7
click at [527, 342] on div "Workflow Set Inputs Inputs Run Code · Python Normalize Keywords Step 1 Perplexi…" at bounding box center [632, 310] width 1189 height 545
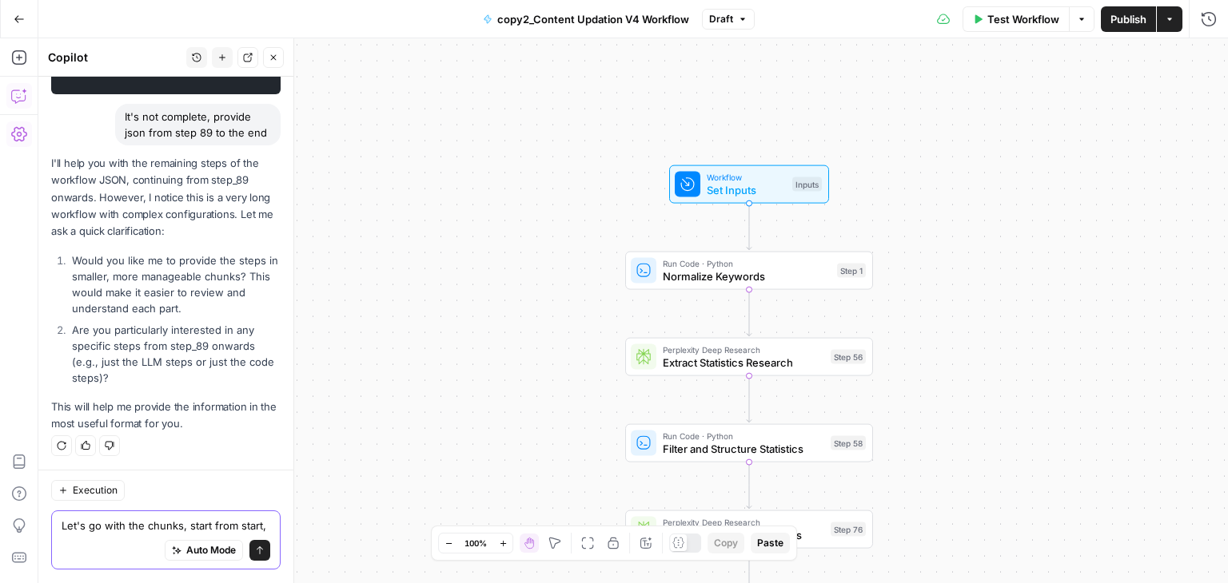
click at [115, 525] on textarea "Let's go with the chunks, start from start," at bounding box center [166, 527] width 209 height 16
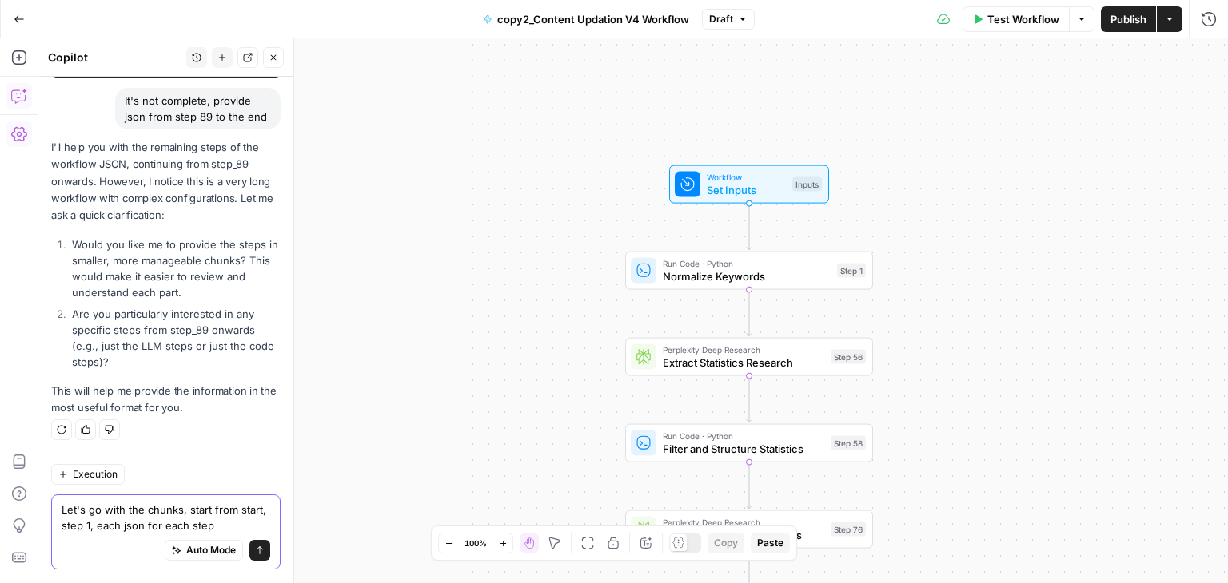
type textarea "Let's go with the chunks, start from start, step 1, each json for each step"
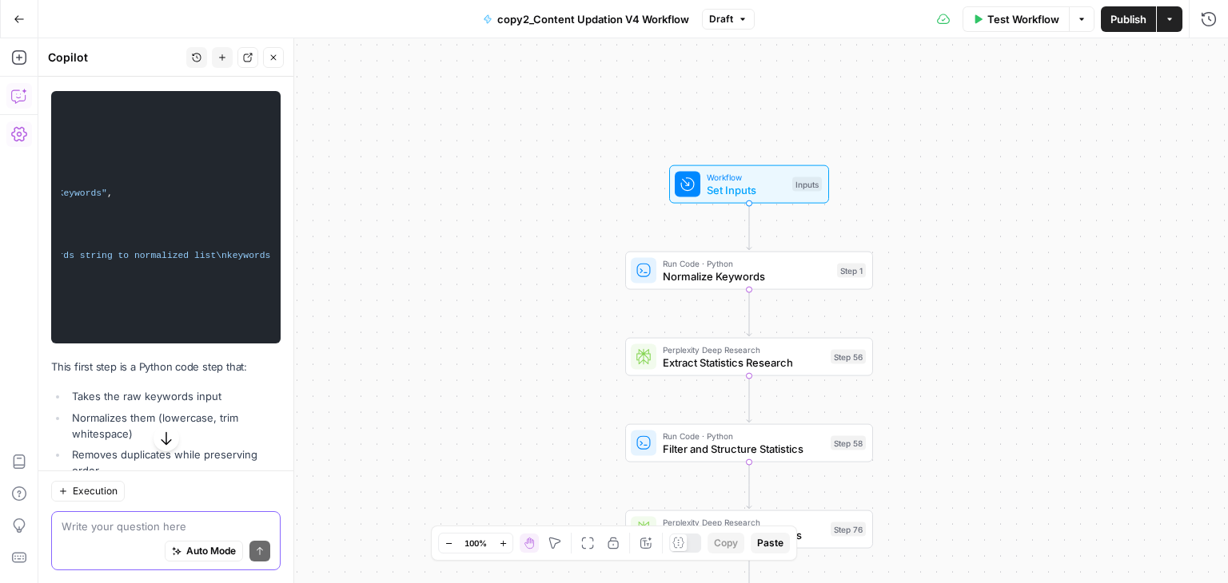
scroll to position [0, 0]
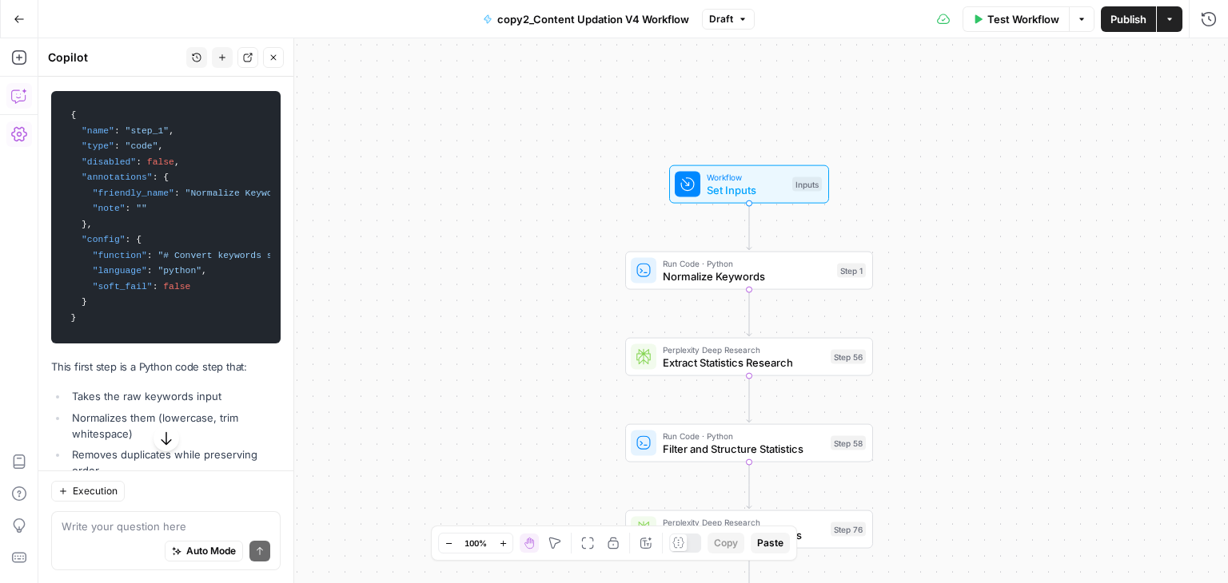
drag, startPoint x: 63, startPoint y: 200, endPoint x: 102, endPoint y: 434, distance: 237.4
click at [102, 336] on code "{ "name" : "step_1" , "type" : "code" , "disabled" : false , "annotations" : { …" at bounding box center [166, 217] width 209 height 237
copy code "{ "name" : "step_1" , "type" : "code" , "disabled" : false , "annotations" : { …"
click at [175, 524] on textarea at bounding box center [166, 527] width 209 height 16
type textarea "next step"
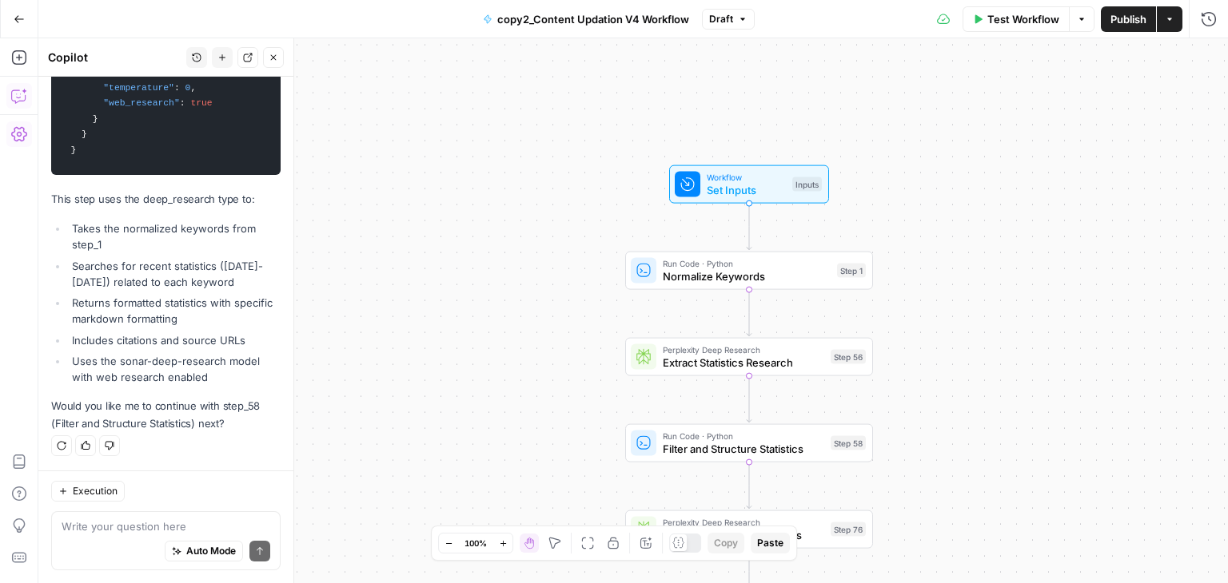
drag, startPoint x: 64, startPoint y: 169, endPoint x: 86, endPoint y: 138, distance: 37.3
copy code "{ "lore" : "ipsu_39" , "dolo" : "sita_consecte" , "adipisci" : elits , "doeiusm…"
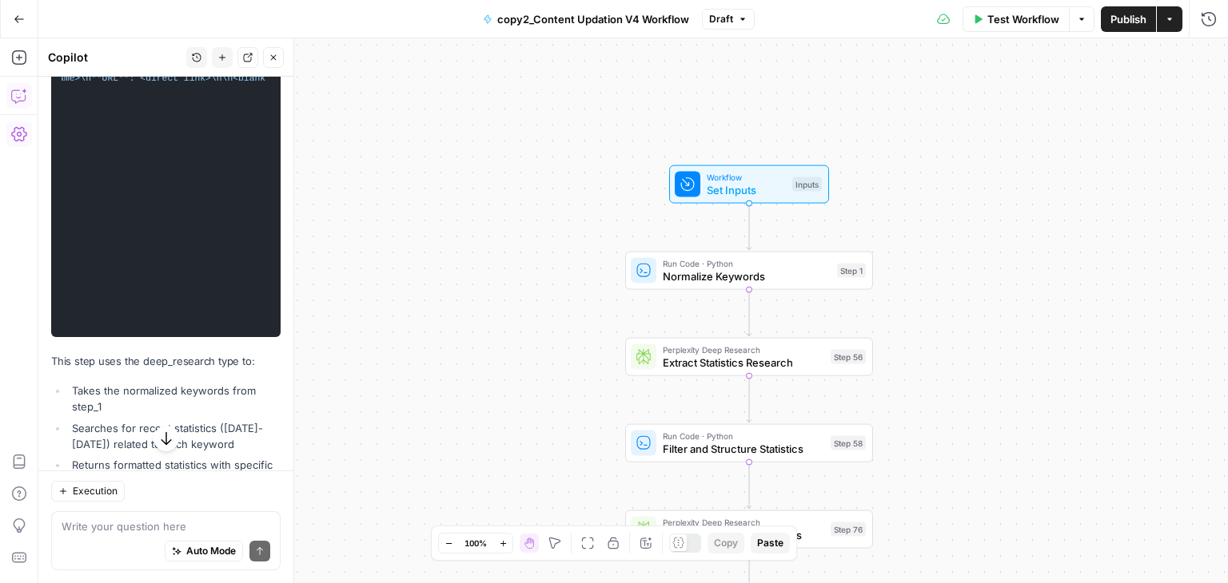
scroll to position [0, 2017]
click at [144, 515] on div "Write your question here Auto Mode Send" at bounding box center [165, 540] width 229 height 59
type textarea "next step"
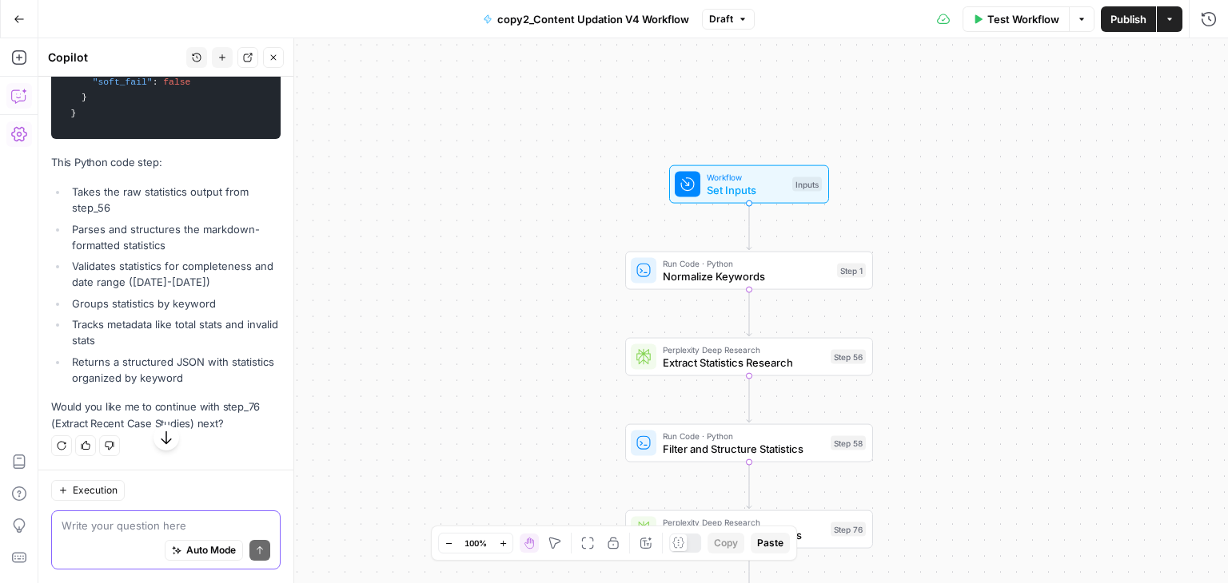
scroll to position [6652, 0]
click at [121, 524] on textarea at bounding box center [166, 527] width 209 height 16
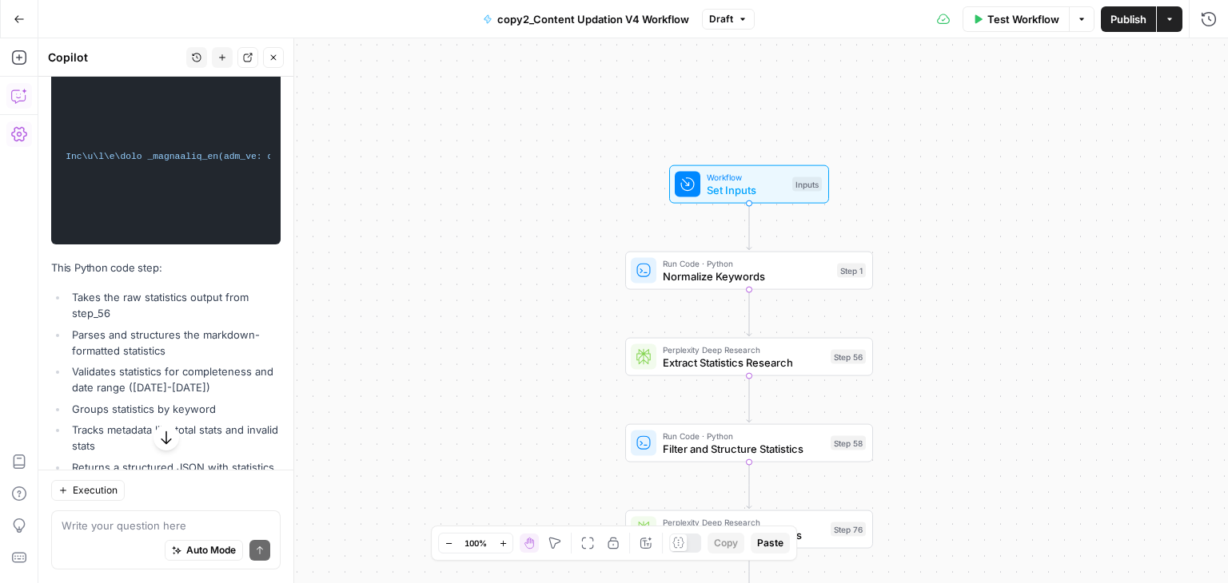
scroll to position [0, 0]
drag, startPoint x: 66, startPoint y: 148, endPoint x: 121, endPoint y: 352, distance: 212.1
click at [121, 237] on code "{ "name" : "step_58" , "type" : "code" , "disabled" : false , "annotations" : {…" at bounding box center [166, 118] width 209 height 237
copy code "{ "lore" : "ipsu_92" , "dolo" : "sita" , "consecte" : adipi , "elitseddoei" : {…"
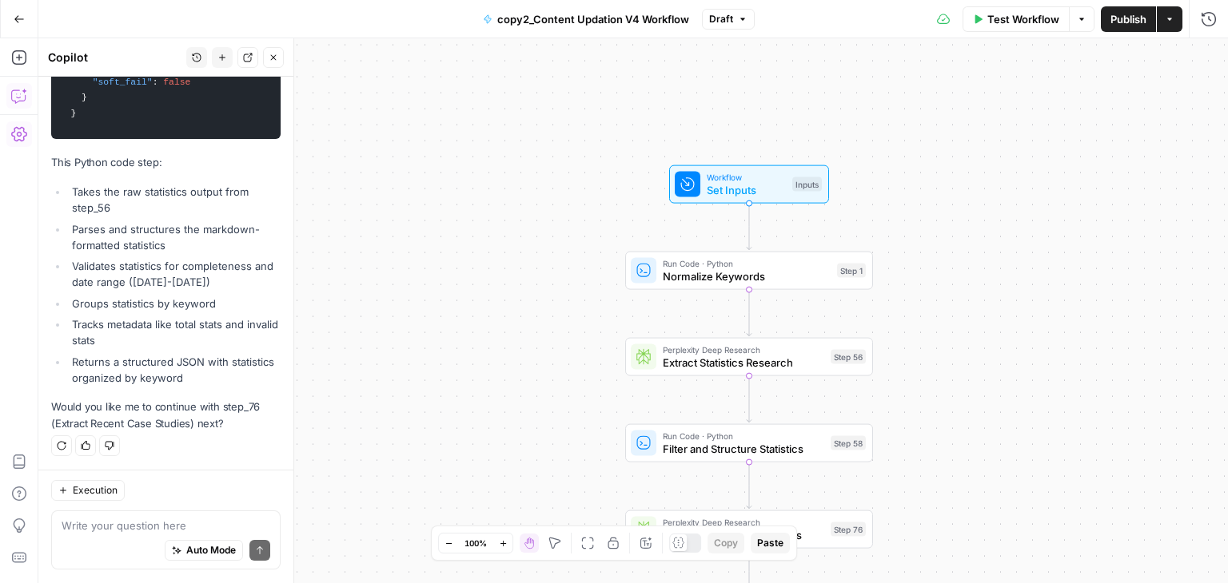
click at [112, 515] on div "Write your question here Auto Mode Send" at bounding box center [165, 540] width 229 height 59
click at [108, 526] on textarea at bounding box center [166, 527] width 209 height 16
type textarea "Yes"
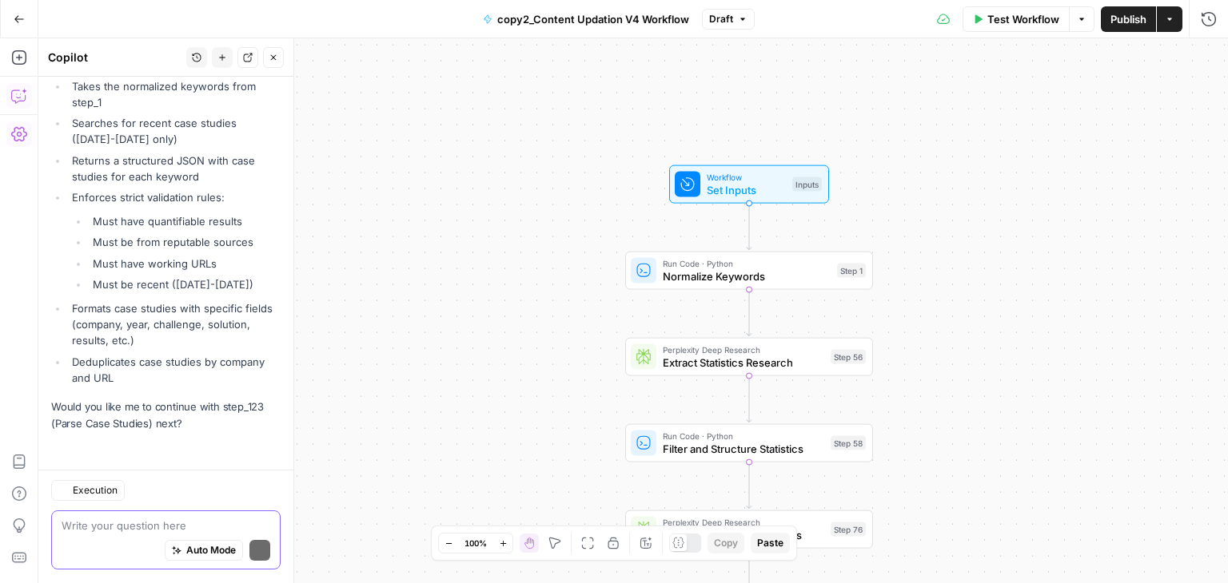
scroll to position [7538, 0]
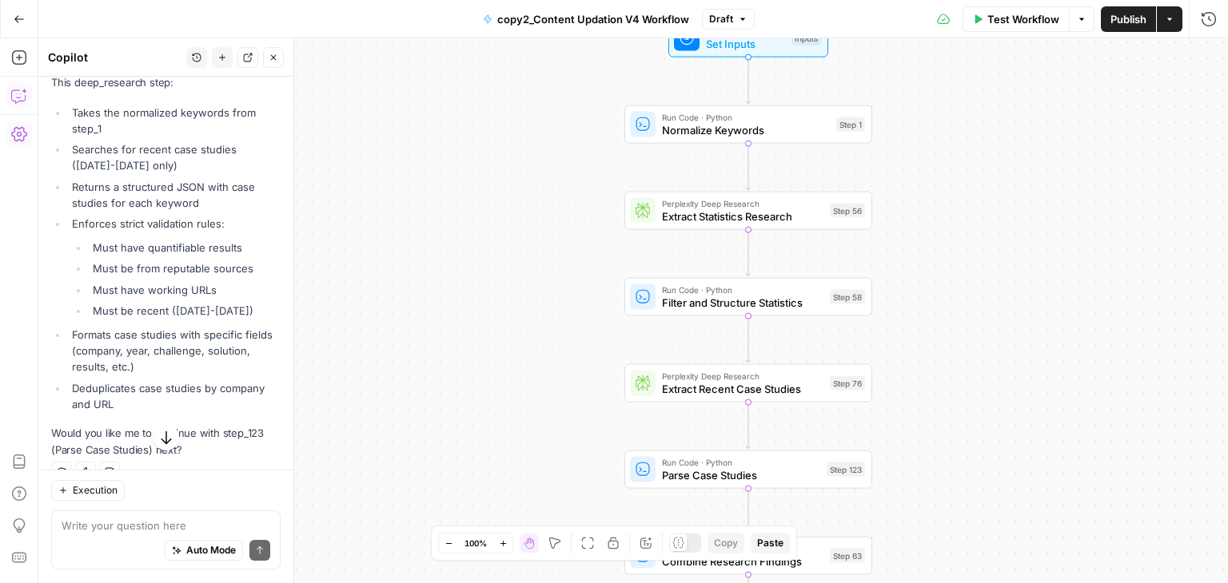
drag, startPoint x: 475, startPoint y: 295, endPoint x: 476, endPoint y: 138, distance: 156.6
click at [476, 138] on div "Workflow Set Inputs Inputs Run Code · Python Normalize Keywords Step 1 Perplexi…" at bounding box center [632, 310] width 1189 height 545
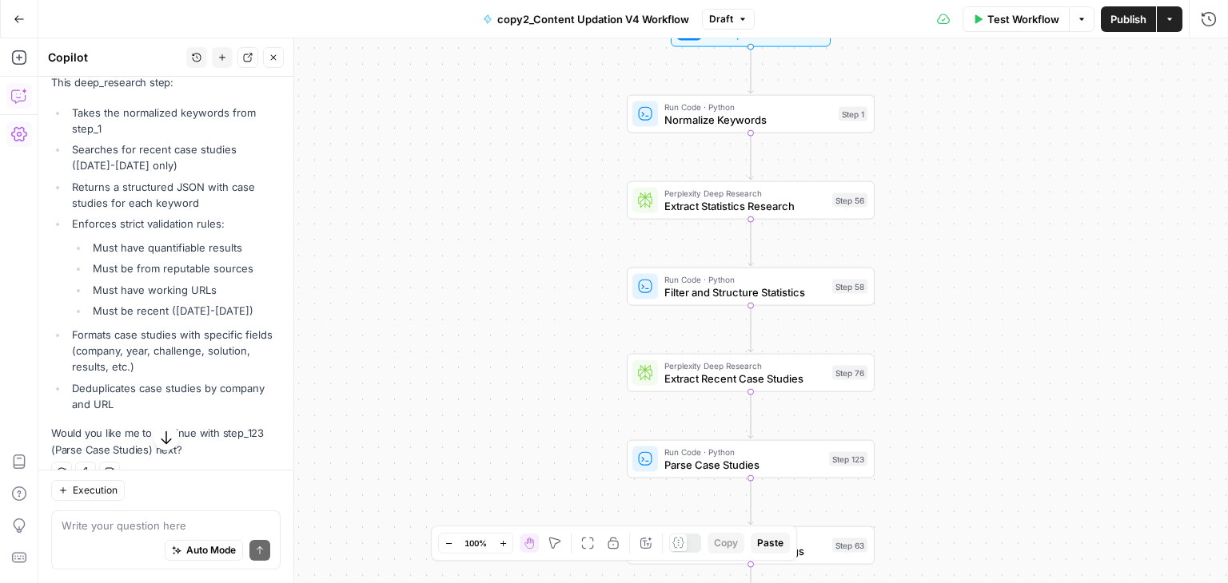
drag, startPoint x: 483, startPoint y: 330, endPoint x: 463, endPoint y: 181, distance: 150.0
click at [463, 181] on div "Workflow Set Inputs Inputs Run Code · Python Normalize Keywords Step 1 Perplexi…" at bounding box center [632, 310] width 1189 height 545
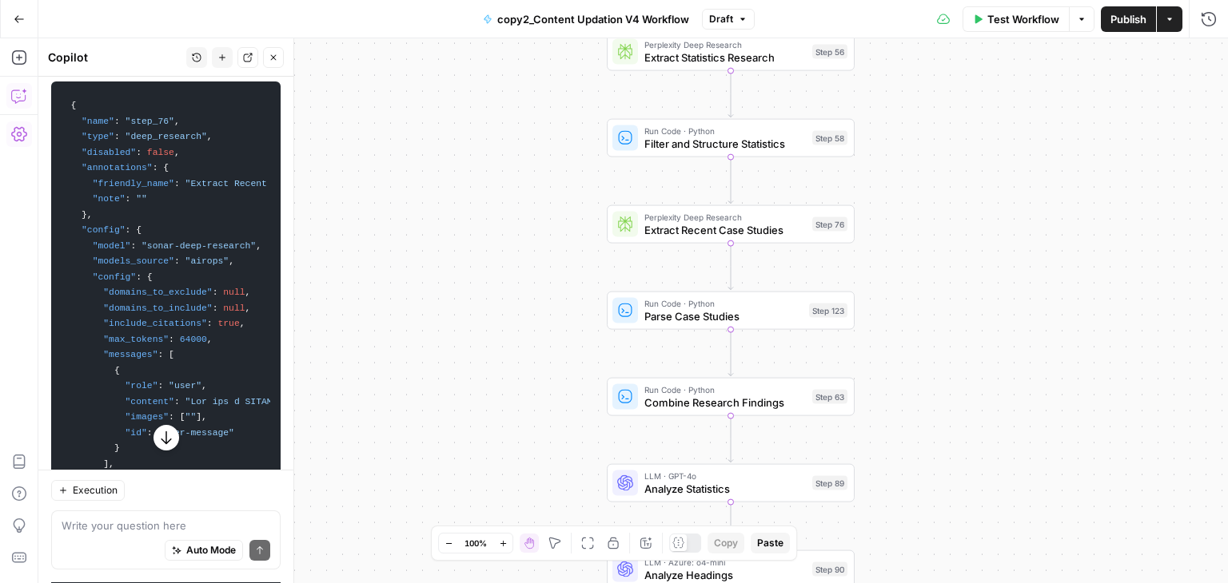
scroll to position [6975, 0]
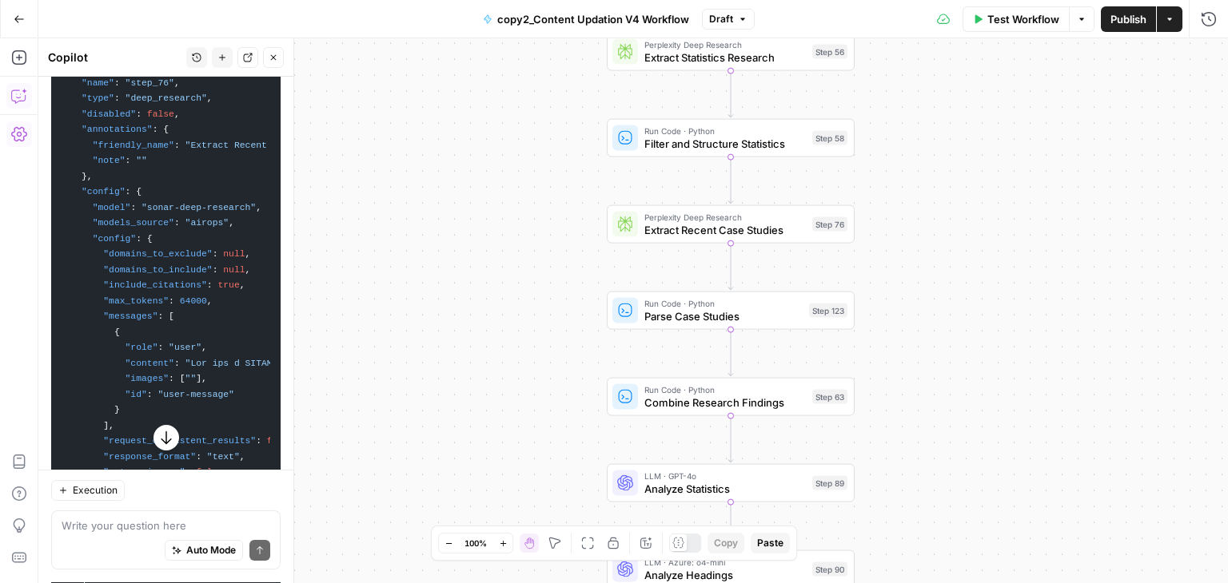
drag, startPoint x: 63, startPoint y: 214, endPoint x: 110, endPoint y: 418, distance: 209.2
click at [110, 418] on code "{ "name" : "step_76" , "type" : "deep_research" , "disabled" : false , "annotat…" at bounding box center [166, 332] width 209 height 563
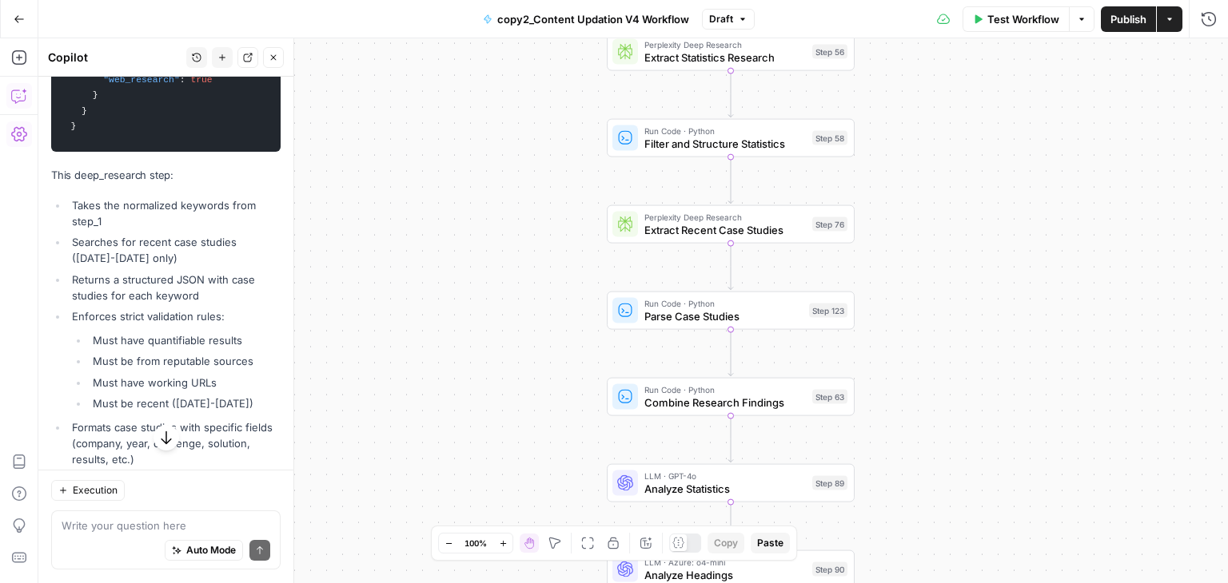
scroll to position [7445, 0]
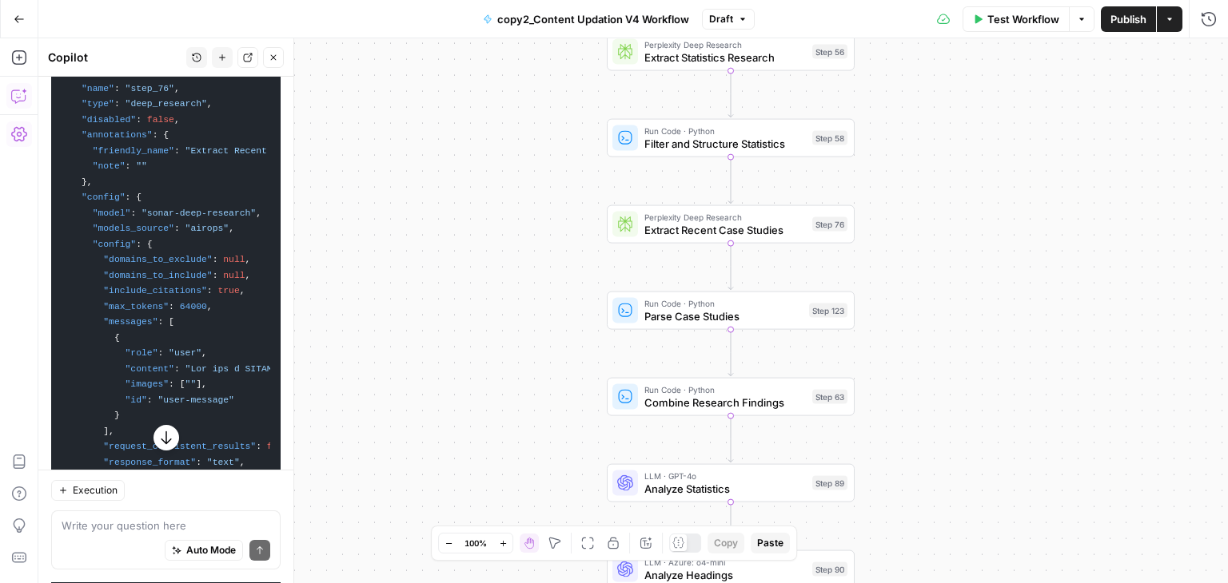
scroll to position [6557, 0]
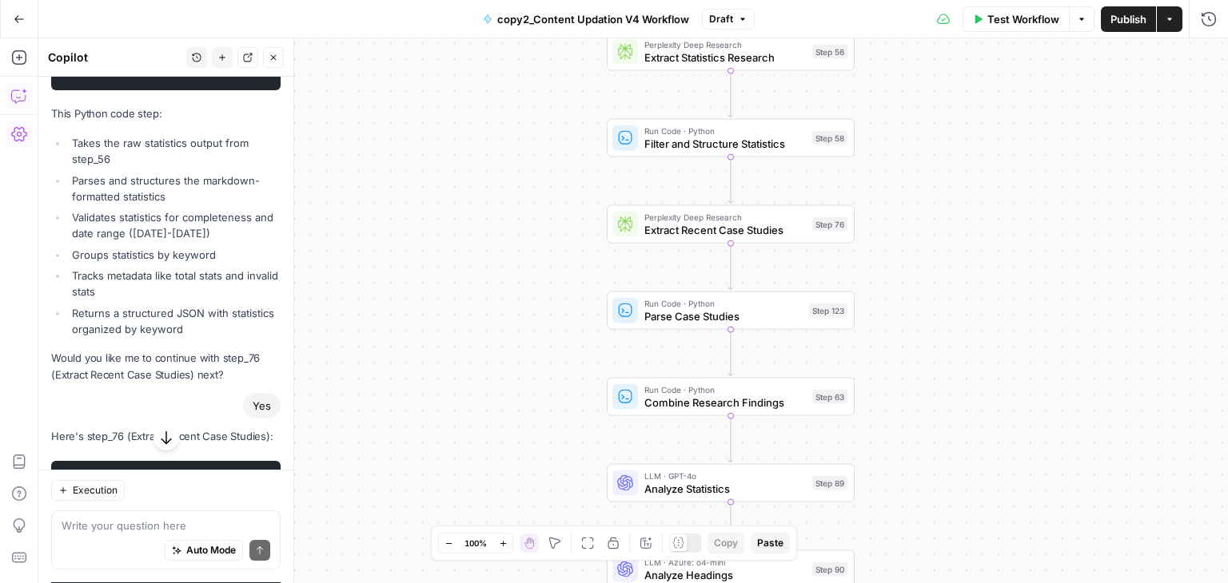
drag, startPoint x: 83, startPoint y: 285, endPoint x: 102, endPoint y: 544, distance: 259.6
click at [102, 544] on div "Hi! How can I help with your workflow? I can explain steps, debug, write prompt…" at bounding box center [165, 330] width 255 height 507
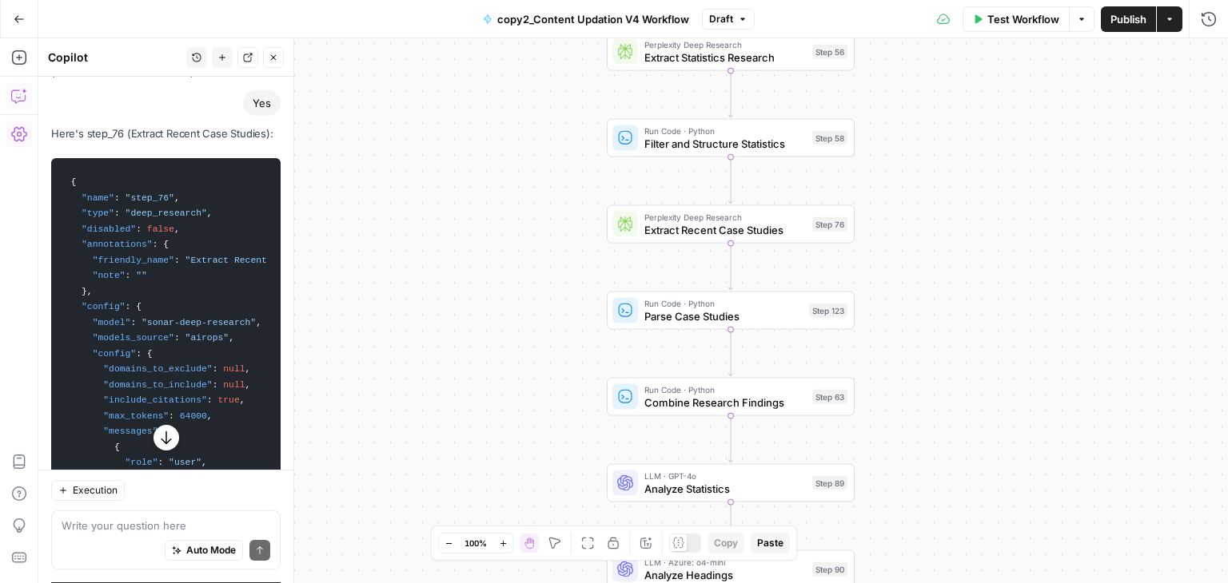
scroll to position [6861, 0]
drag, startPoint x: 62, startPoint y: 340, endPoint x: 104, endPoint y: 557, distance: 221.5
click at [104, 557] on div "Hi! How can I help with your workflow? I can explain steps, debug, write prompt…" at bounding box center [165, 330] width 255 height 507
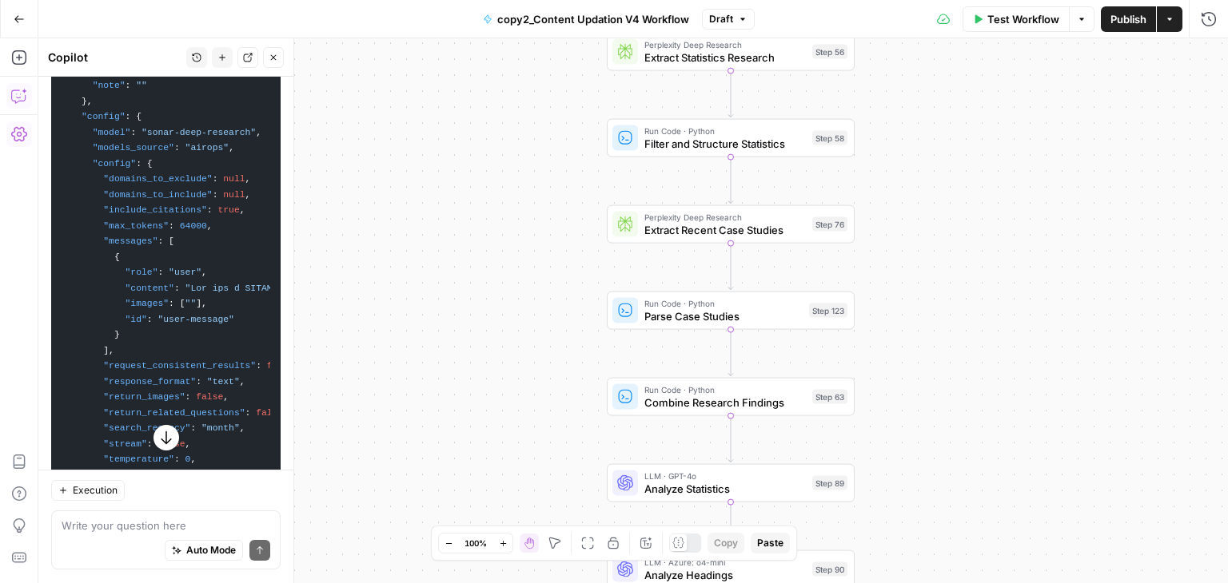
scroll to position [7085, 0]
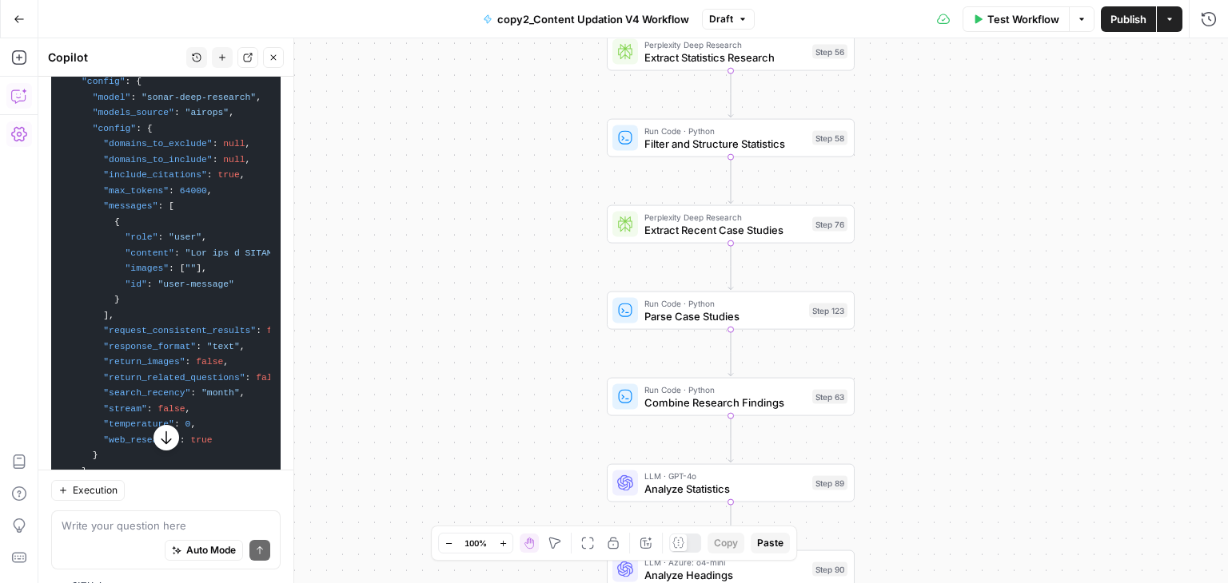
click at [62, 111] on code "{ "name" : "step_76" , "type" : "deep_research" , "disabled" : false , "annotat…" at bounding box center [166, 222] width 209 height 563
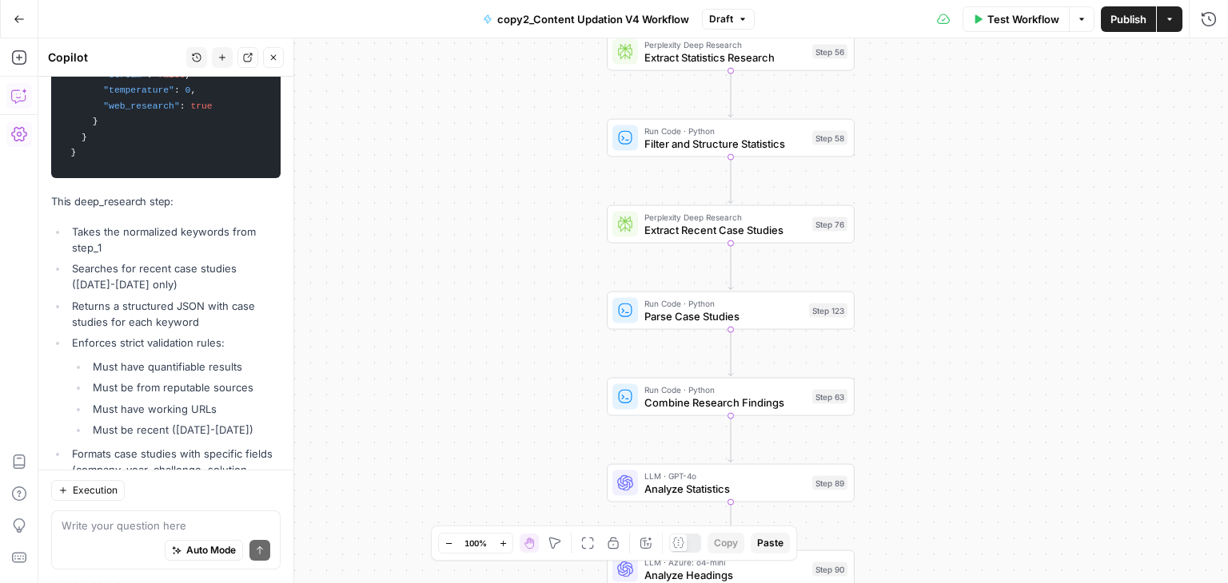
scroll to position [7269, 0]
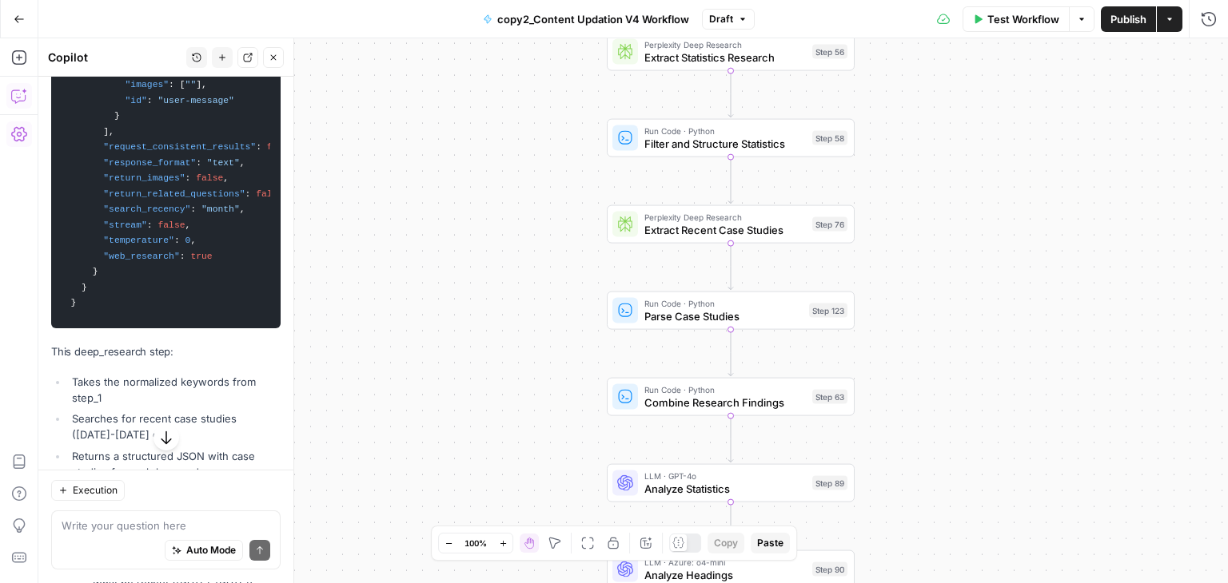
drag, startPoint x: 62, startPoint y: 111, endPoint x: 102, endPoint y: 459, distance: 350.0
click at [102, 320] on code "{ "name" : "step_76" , "type" : "deep_research" , "disabled" : false , "annotat…" at bounding box center [166, 38] width 209 height 563
copy code "{ "lore" : "ipsu_99" , "dolo" : "sita_consecte" , "adipisci" : elits , "doeiusm…"
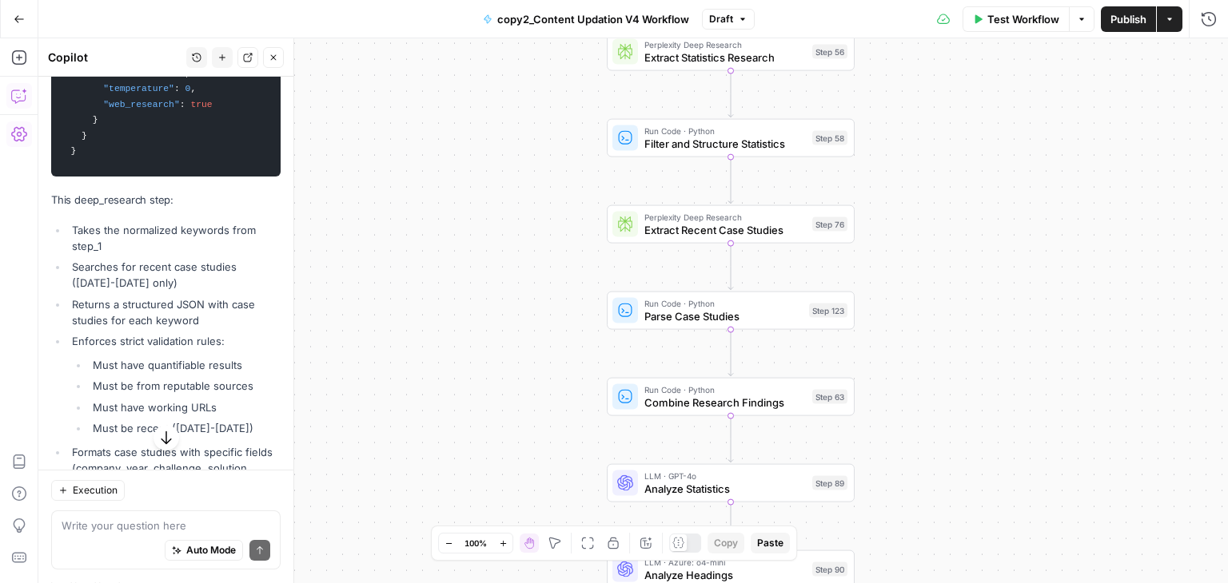
scroll to position [7419, 0]
click at [171, 525] on textarea at bounding box center [166, 527] width 209 height 16
type textarea "next step"
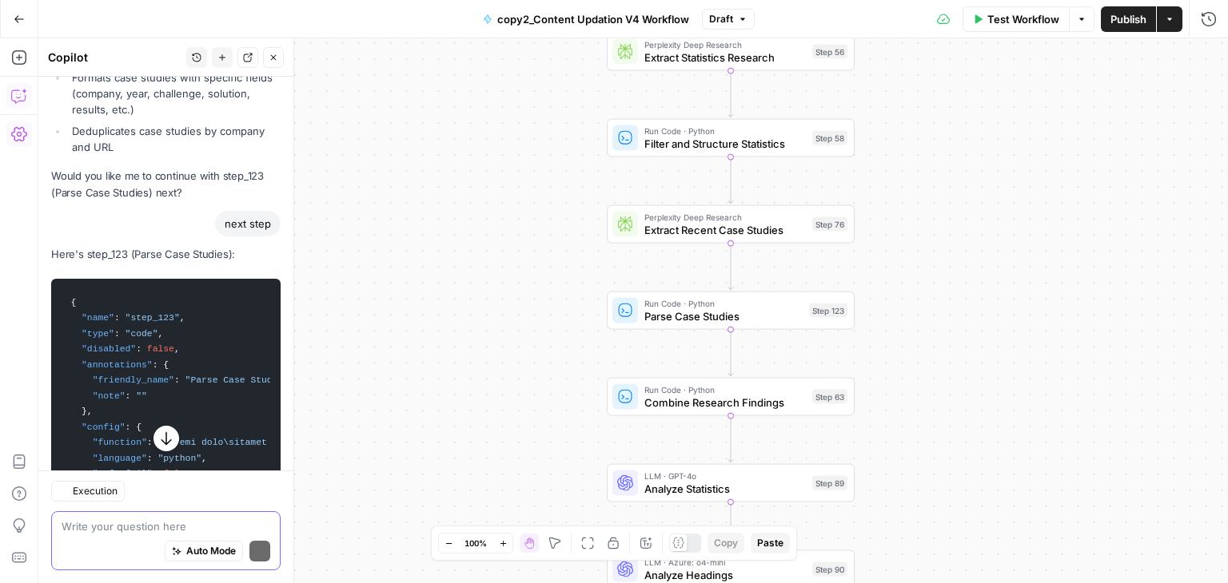
scroll to position [8055, 0]
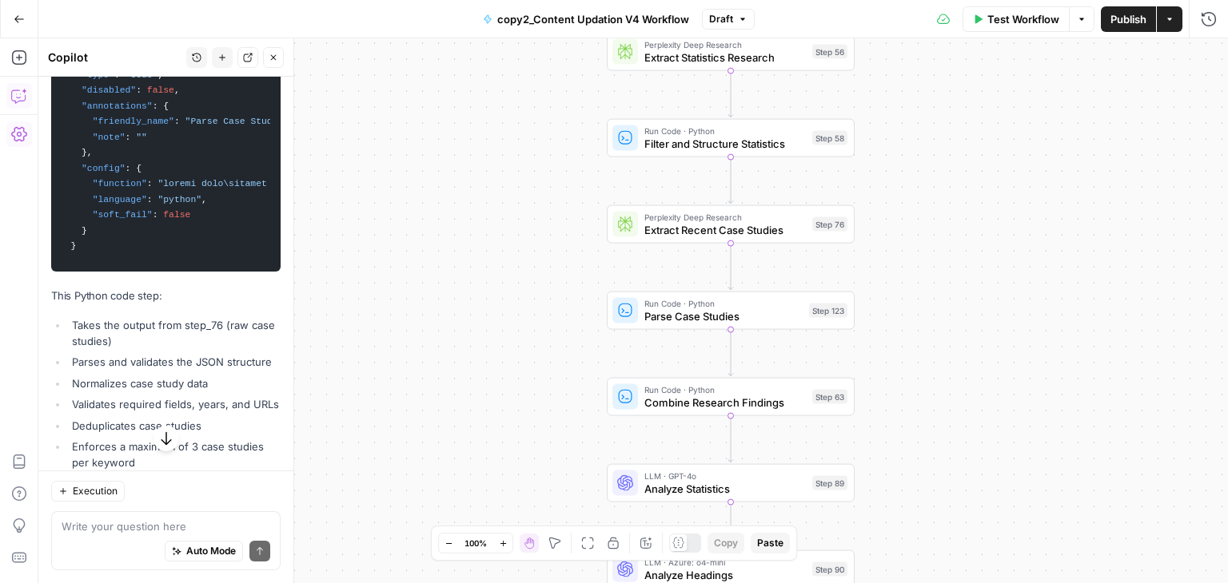
drag, startPoint x: 64, startPoint y: 209, endPoint x: 112, endPoint y: 417, distance: 213.2
click at [112, 265] on code "{ "name" : "step_123" , "type" : "code" , "disabled" : false , "annotations" : …" at bounding box center [166, 146] width 209 height 237
copy code "{ "name" : "step_123" , "type" : "code" , "disabled" : false , "annotations" : …"
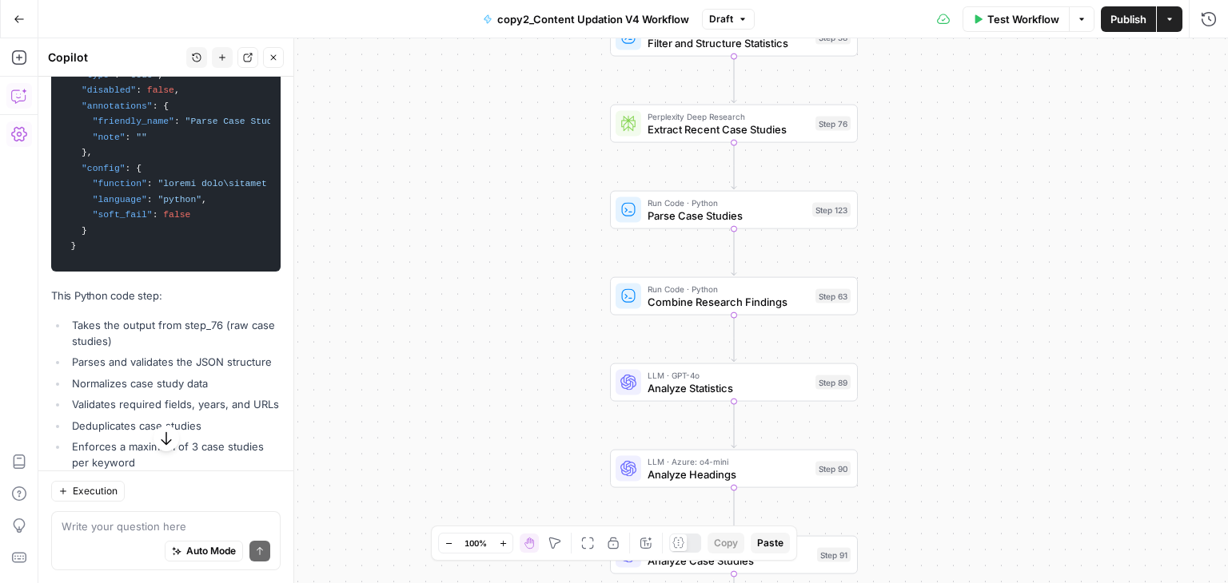
drag, startPoint x: 586, startPoint y: 261, endPoint x: 589, endPoint y: 157, distance: 103.1
click at [589, 157] on div "Workflow Set Inputs Inputs Run Code · Python Normalize Keywords Step 1 Perplexi…" at bounding box center [632, 310] width 1189 height 545
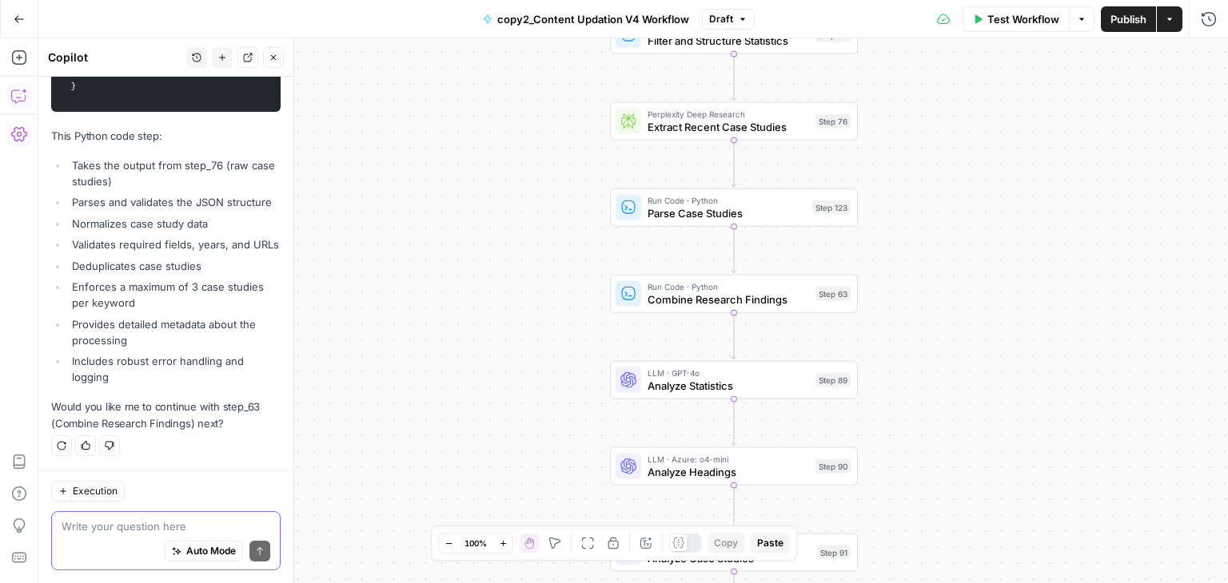
click at [148, 519] on textarea at bounding box center [166, 527] width 209 height 16
type textarea "next step"
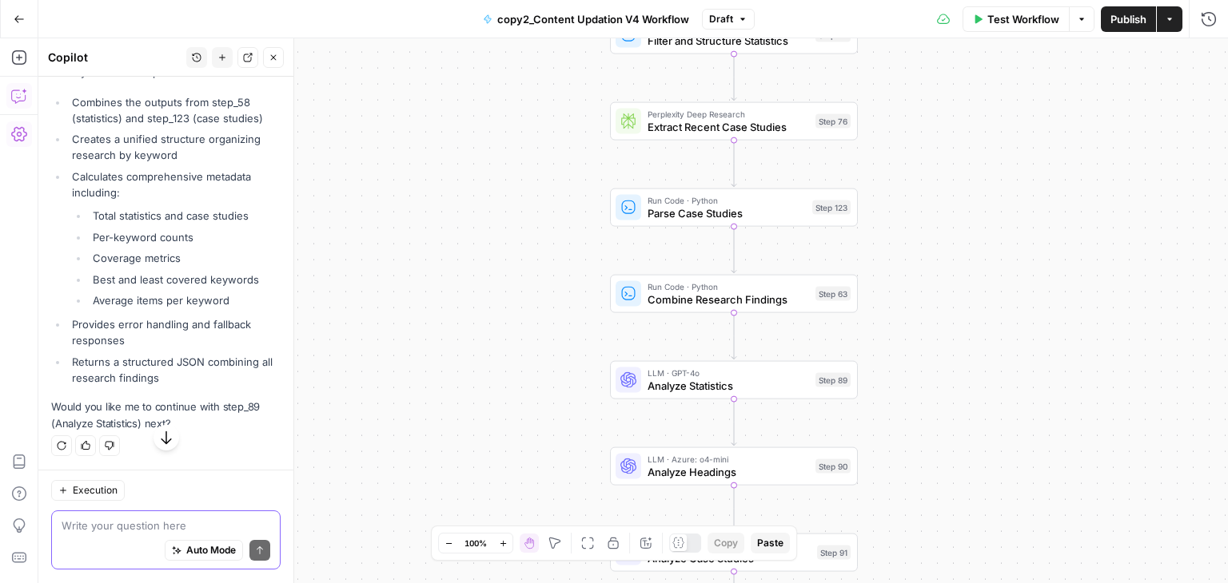
scroll to position [9157, 0]
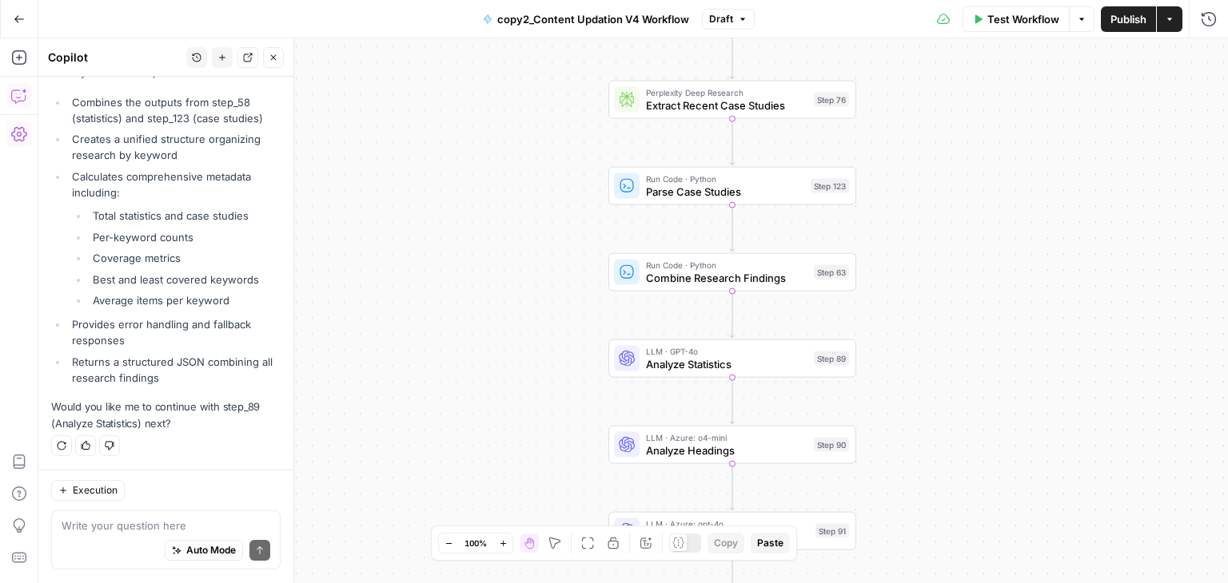
drag, startPoint x: 535, startPoint y: 316, endPoint x: 533, endPoint y: 294, distance: 21.6
click at [533, 294] on div "Workflow Set Inputs Inputs Run Code · Python Normalize Keywords Step 1 Perplexi…" at bounding box center [632, 310] width 1189 height 545
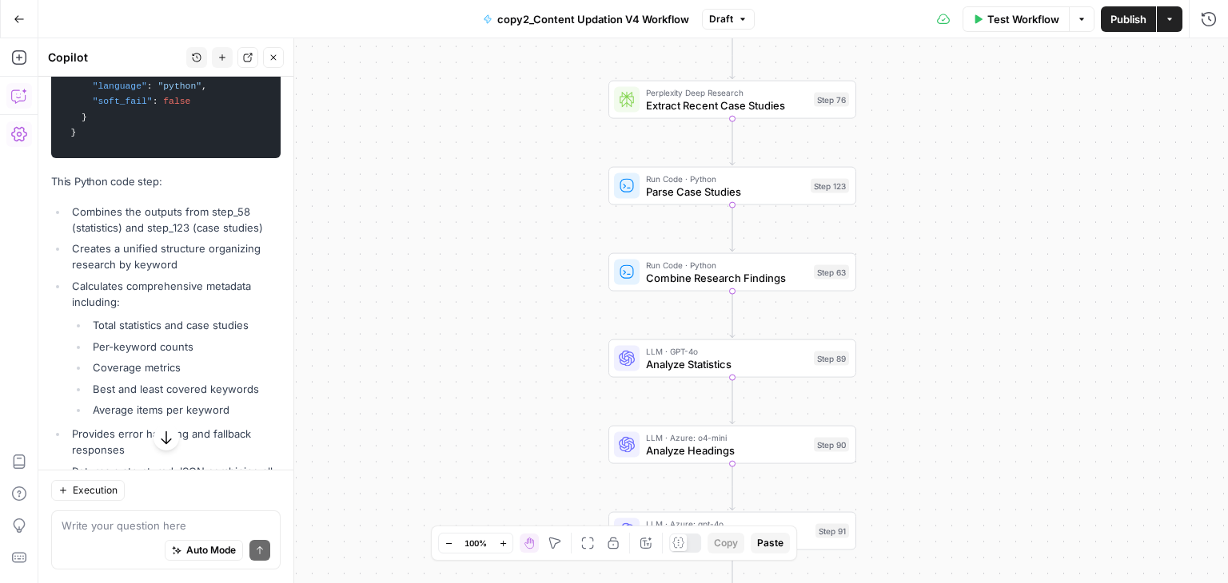
scroll to position [8836, 0]
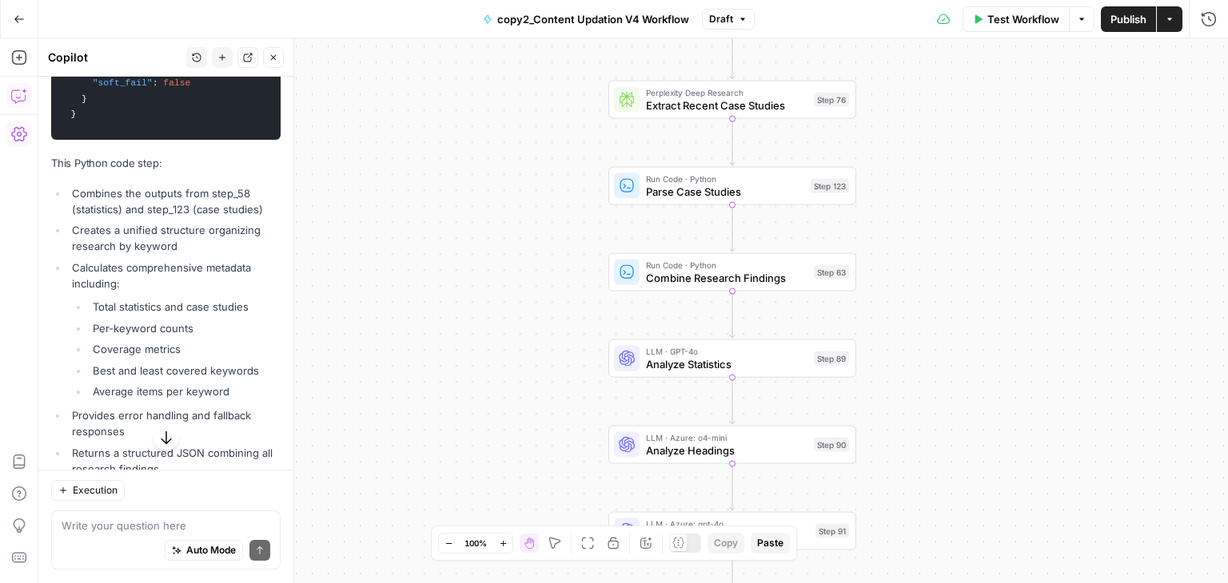
drag, startPoint x: 62, startPoint y: 121, endPoint x: 102, endPoint y: 329, distance: 211.6
click at [102, 132] on code "{ "name" : "step_63" , "type" : "code" , "disabled" : false , "annotations" : {…" at bounding box center [166, 13] width 209 height 237
copy code "{ "name" : "step_63" , "type" : "code" , "disabled" : false , "annotations" : {…"
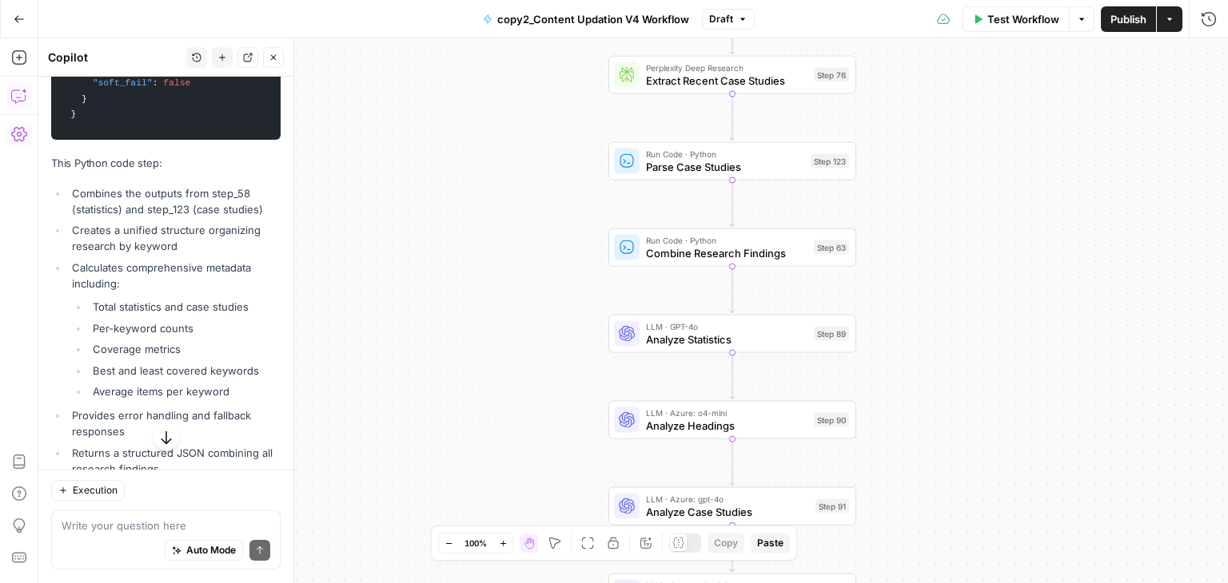
scroll to position [9157, 0]
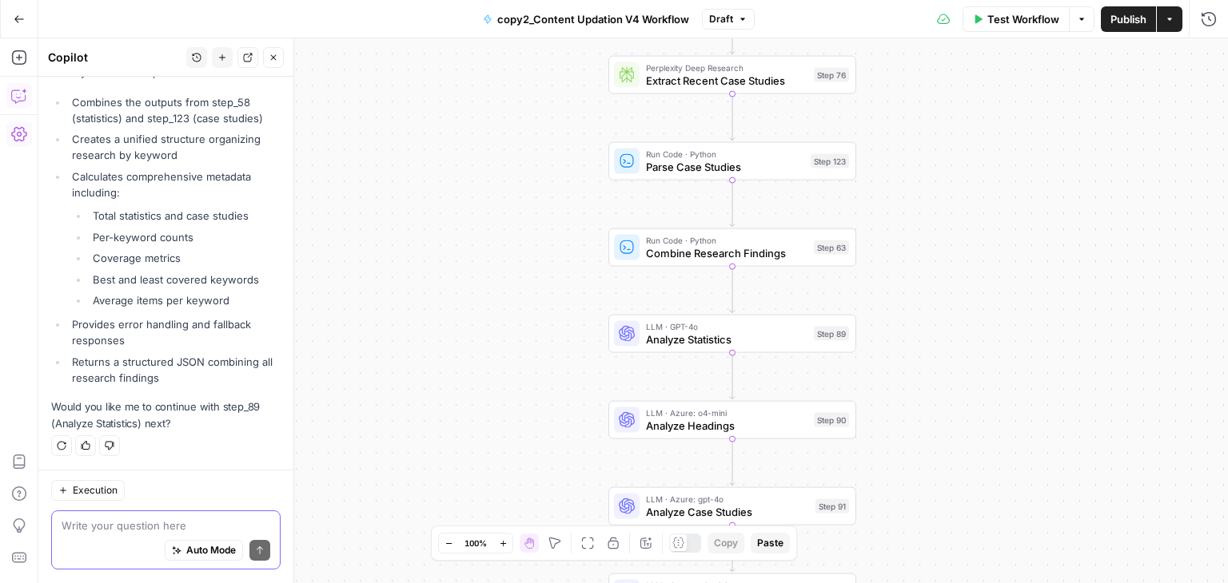
click at [134, 523] on textarea at bounding box center [166, 527] width 209 height 16
type textarea "T"
type textarea "Yes"
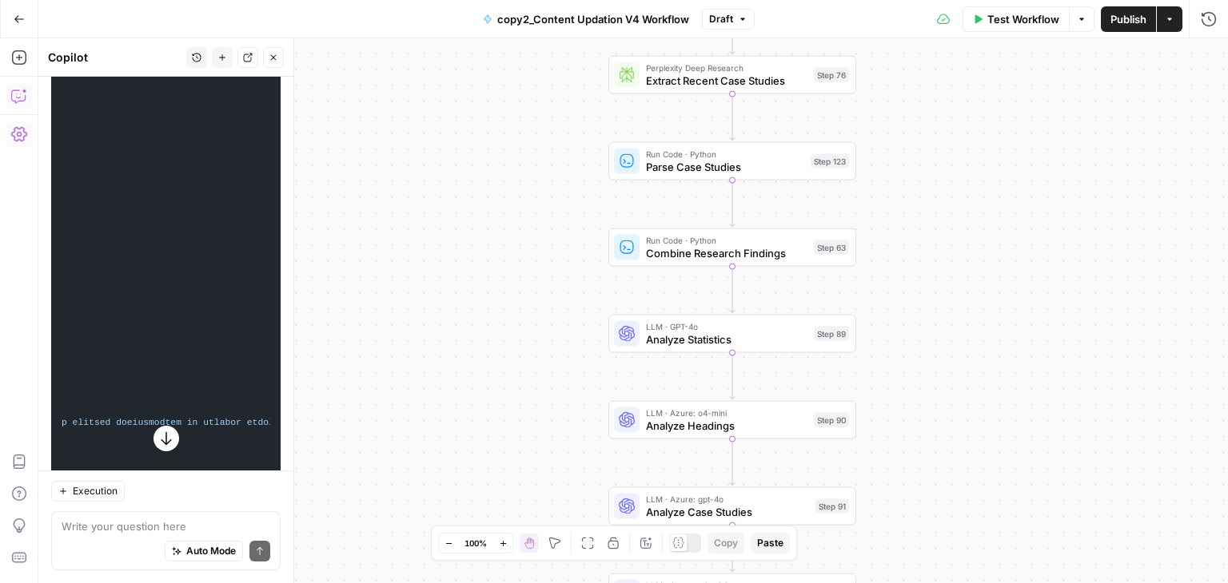
scroll to position [9548, 0]
drag, startPoint x: 64, startPoint y: 161, endPoint x: 108, endPoint y: 312, distance: 157.3
click at [108, 312] on code "{ "name" : "step_89" , "type" : "llm" , "disabled" : false , "annotations" : { …" at bounding box center [166, 257] width 209 height 719
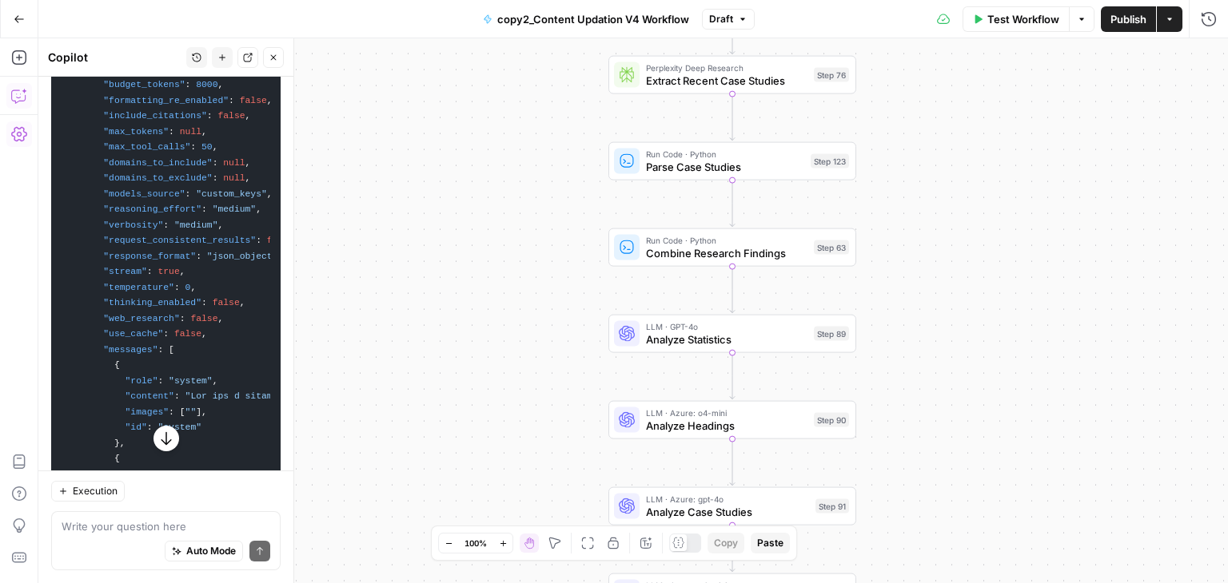
click at [62, 149] on code "{ "name" : "step_89" , "type" : "llm" , "disabled" : false , "annotations" : { …" at bounding box center [166, 257] width 209 height 719
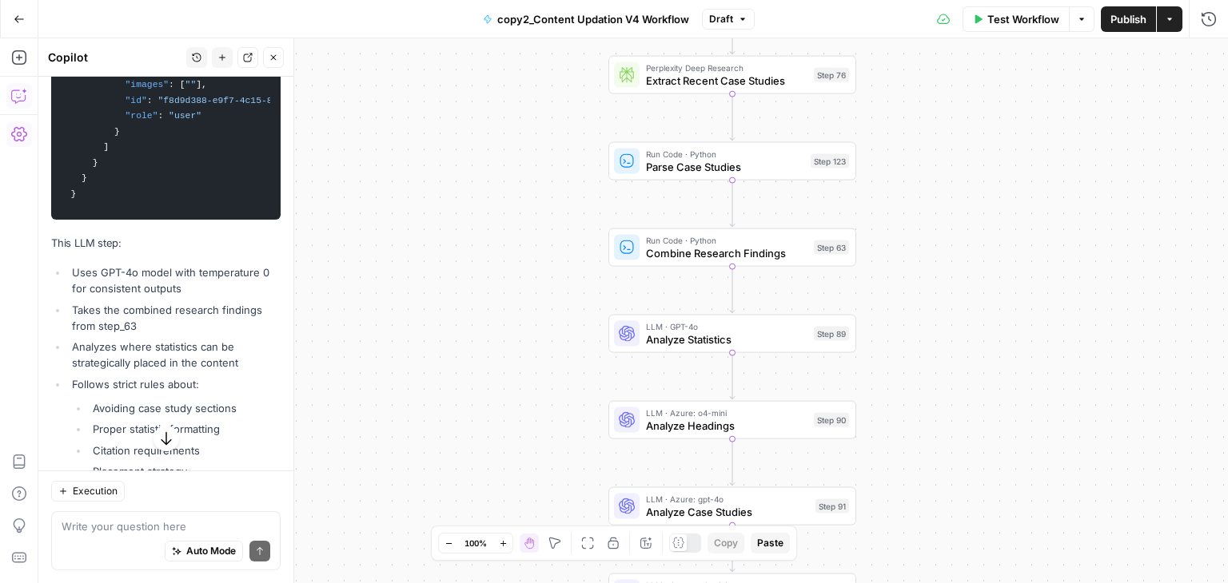
scroll to position [9891, 0]
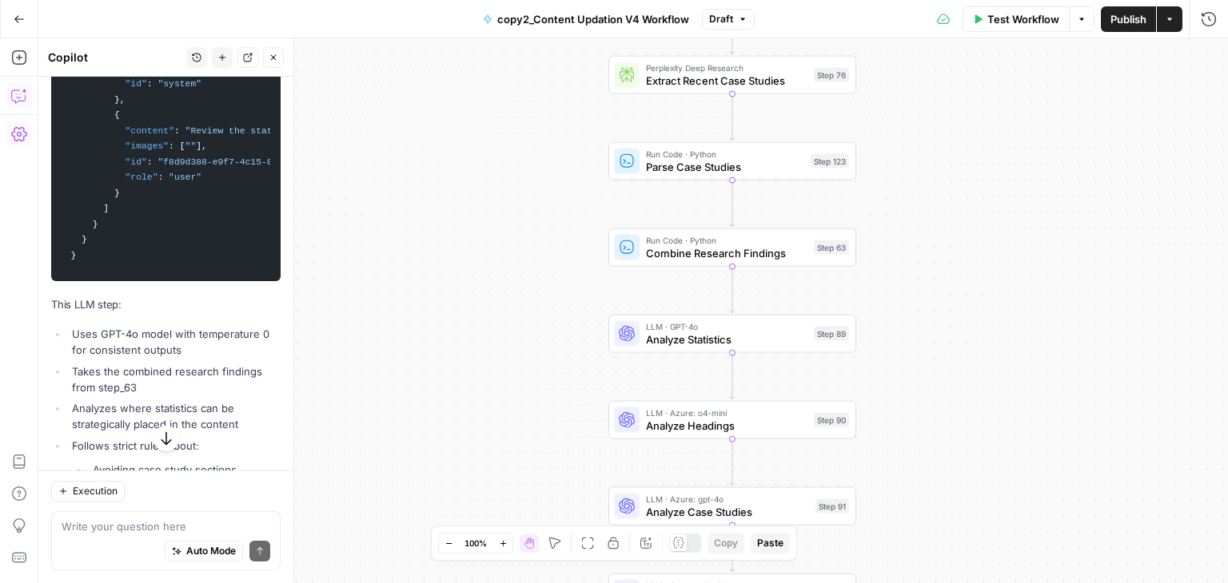
drag, startPoint x: 66, startPoint y: 136, endPoint x: 108, endPoint y: 466, distance: 332.8
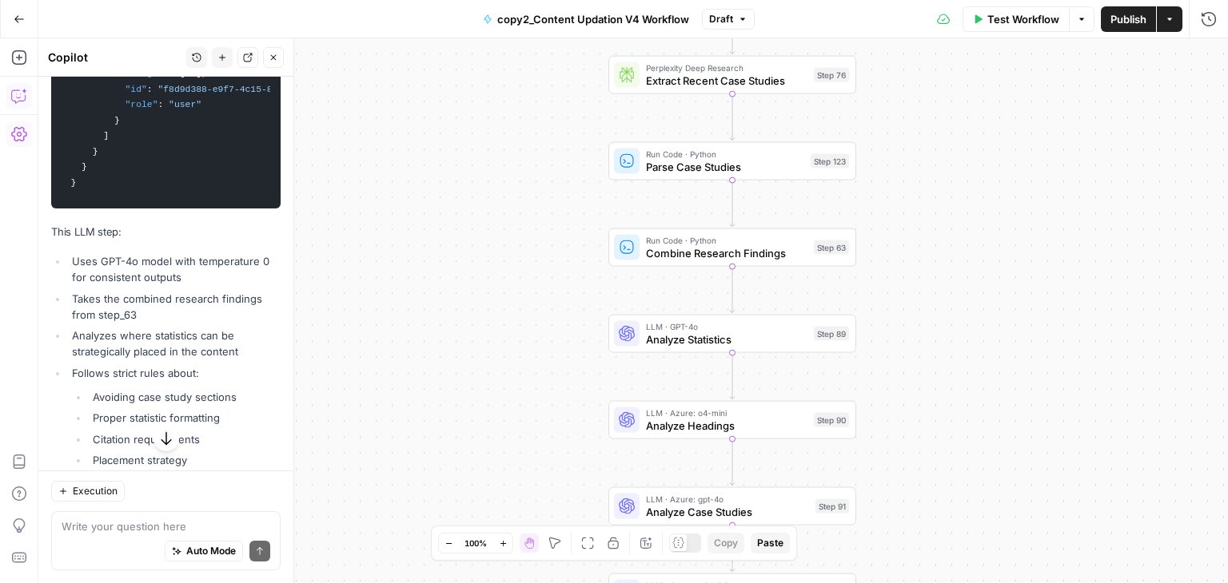
scroll to position [9965, 0]
copy code "{ "name" : "step_89" , "type" : "llm" , "disabled" : false , "annotations" : { …"
drag, startPoint x: 86, startPoint y: 409, endPoint x: 68, endPoint y: 409, distance: 18.4
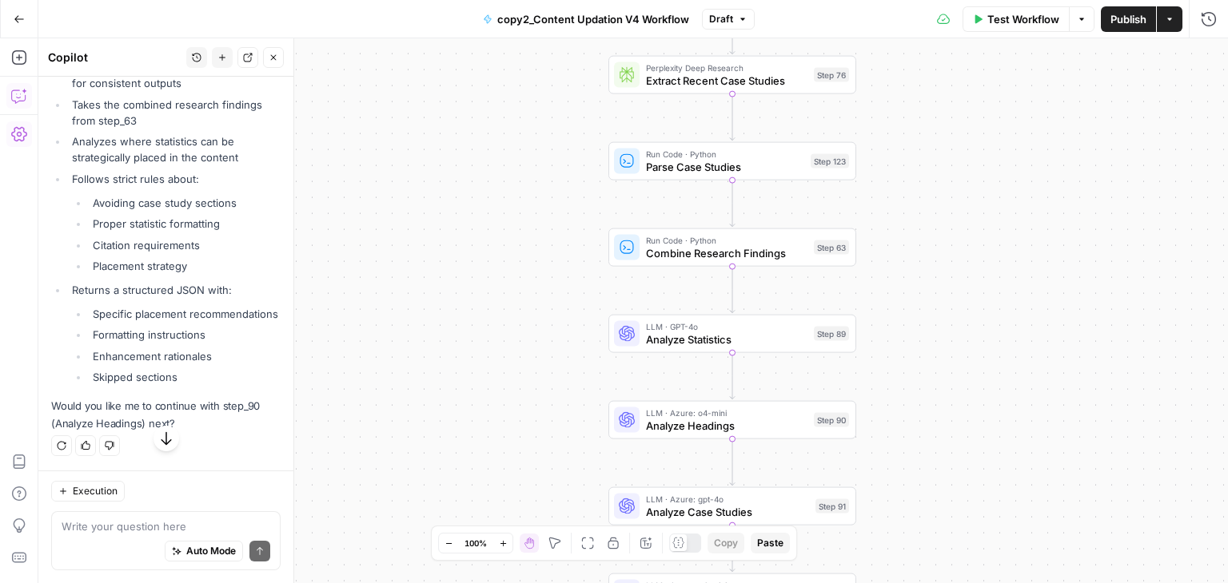
scroll to position [10415, 0]
click at [150, 519] on textarea at bounding box center [166, 527] width 209 height 16
type textarea "Next"
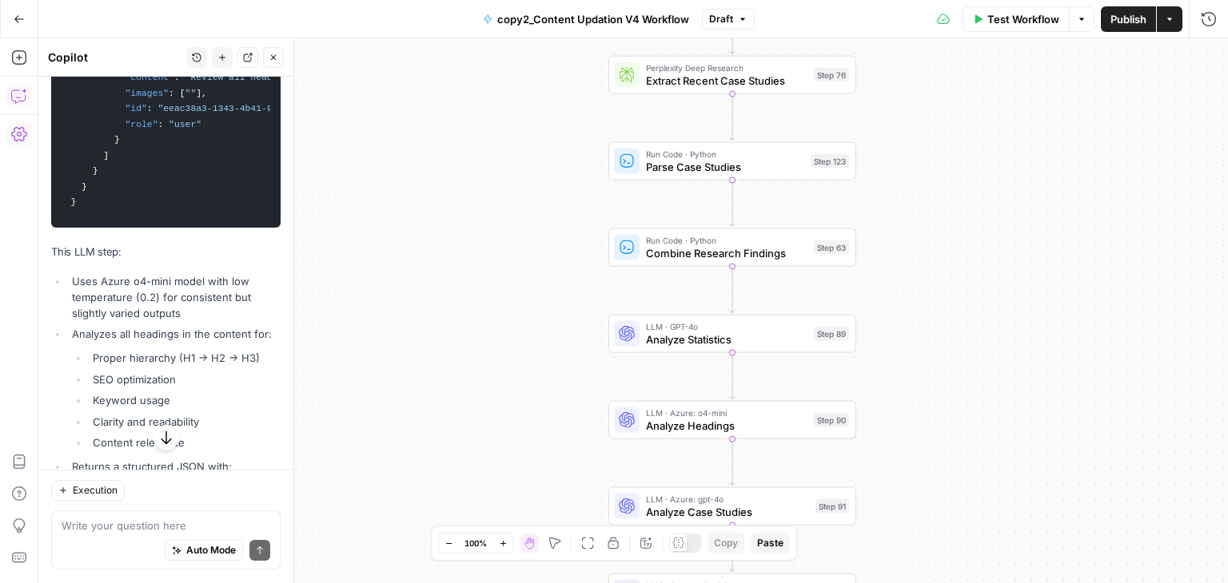
scroll to position [11458, 0]
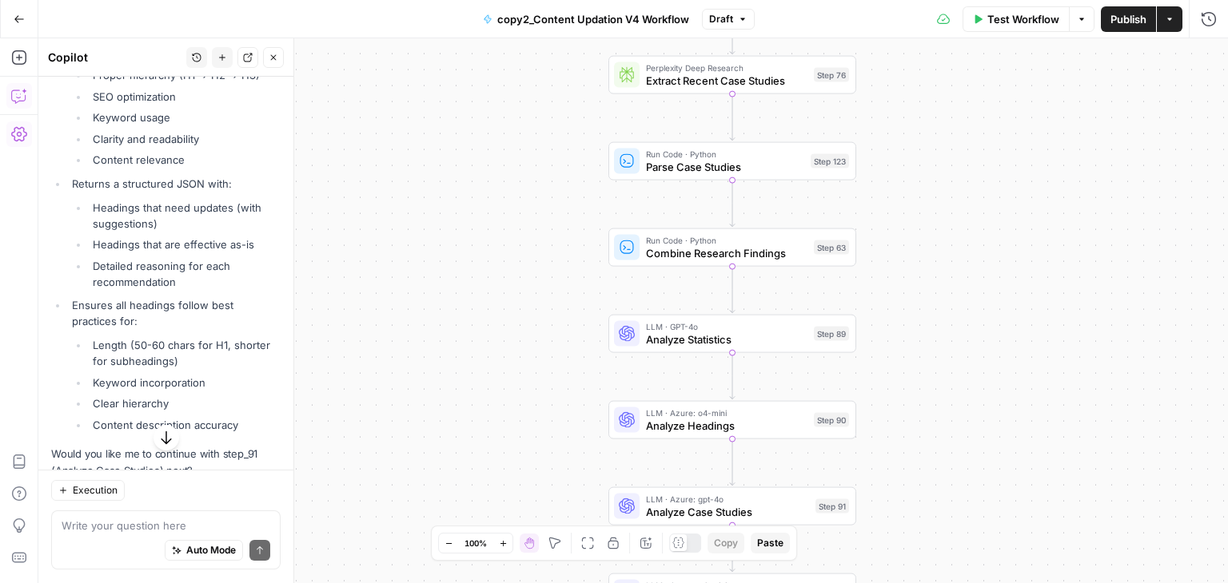
drag, startPoint x: 64, startPoint y: 158, endPoint x: 109, endPoint y: 173, distance: 47.3
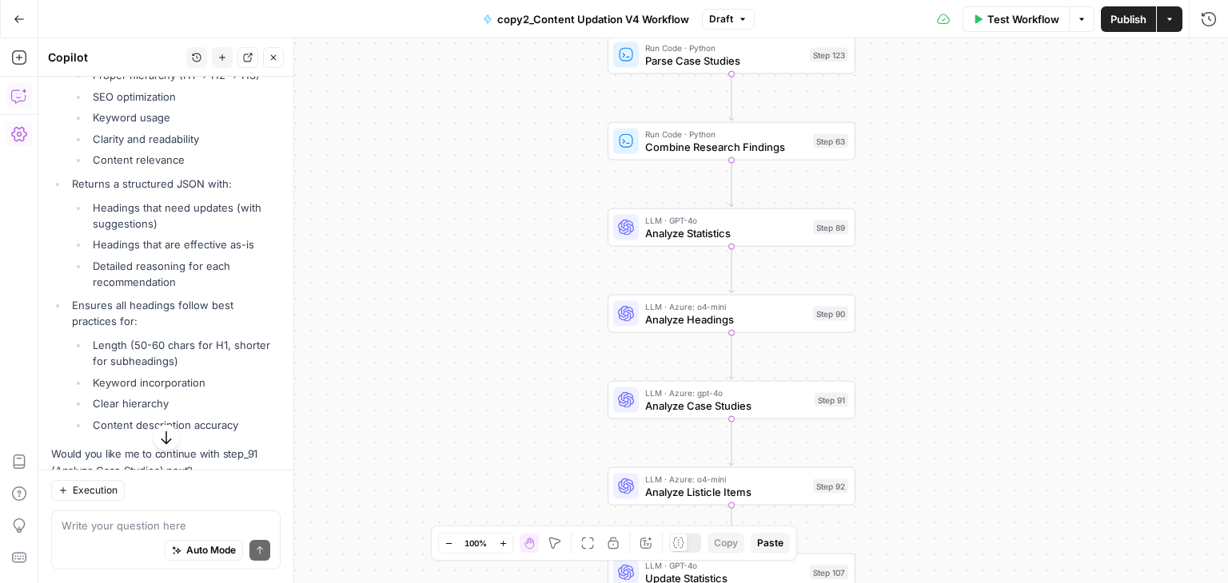
drag, startPoint x: 406, startPoint y: 334, endPoint x: 405, endPoint y: 227, distance: 107.1
click at [405, 227] on div "Workflow Set Inputs Inputs Run Code · Python Normalize Keywords Step 1 Perplexi…" at bounding box center [632, 310] width 1189 height 545
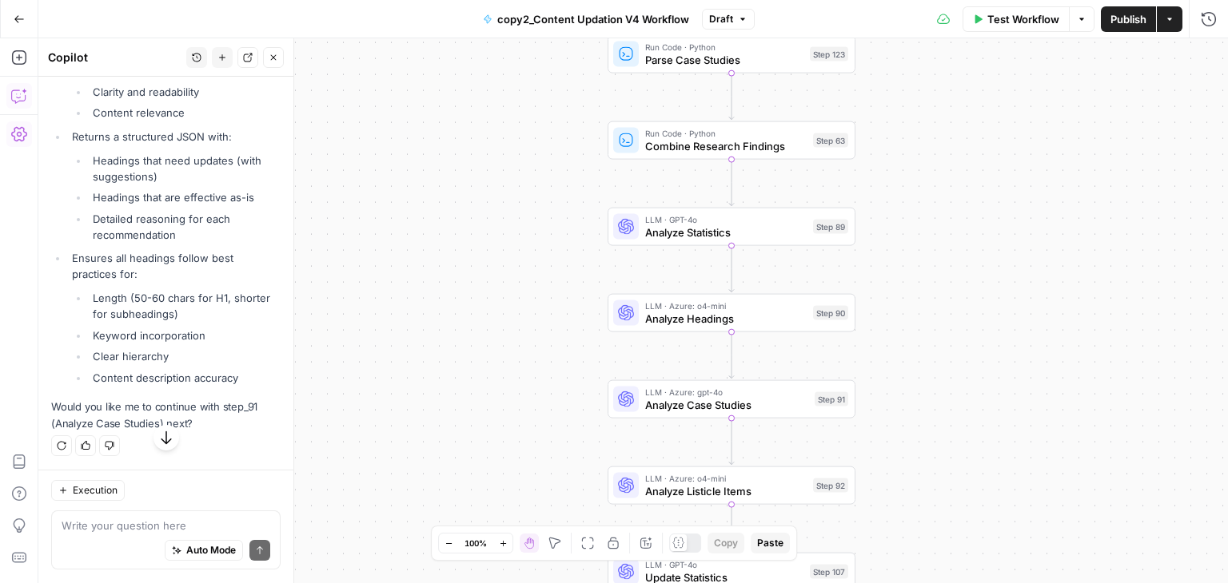
scroll to position [11774, 0]
drag, startPoint x: 454, startPoint y: 337, endPoint x: 456, endPoint y: 285, distance: 52.0
click at [456, 285] on div "Workflow Set Inputs Inputs Run Code · Python Normalize Keywords Step 1 Perplexi…" at bounding box center [632, 310] width 1189 height 545
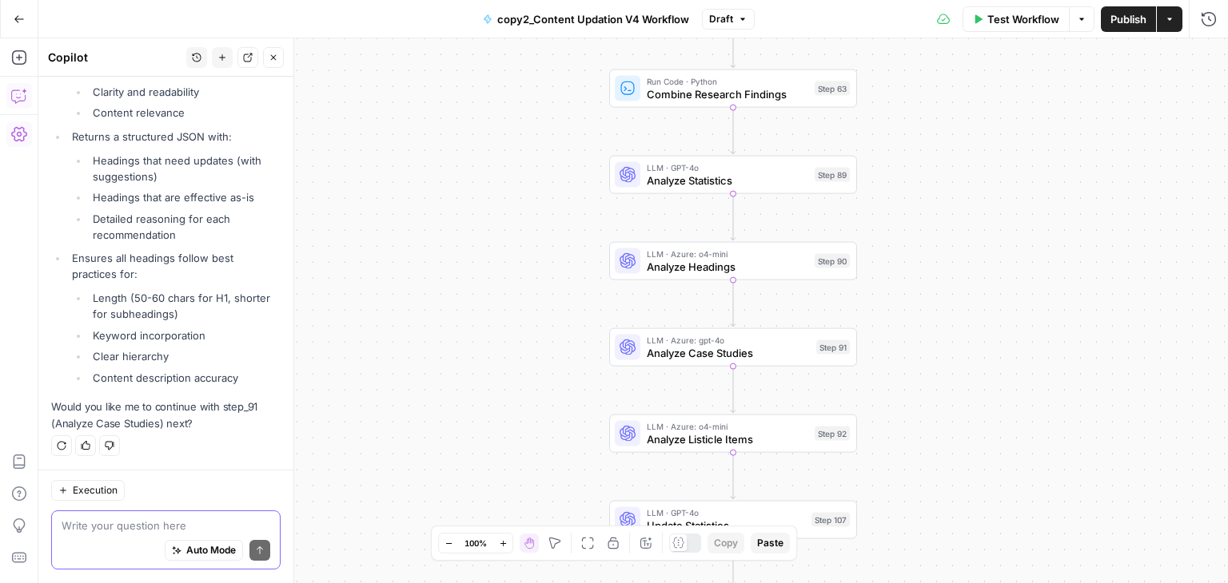
click at [159, 527] on textarea at bounding box center [166, 527] width 209 height 16
type textarea "Yes"
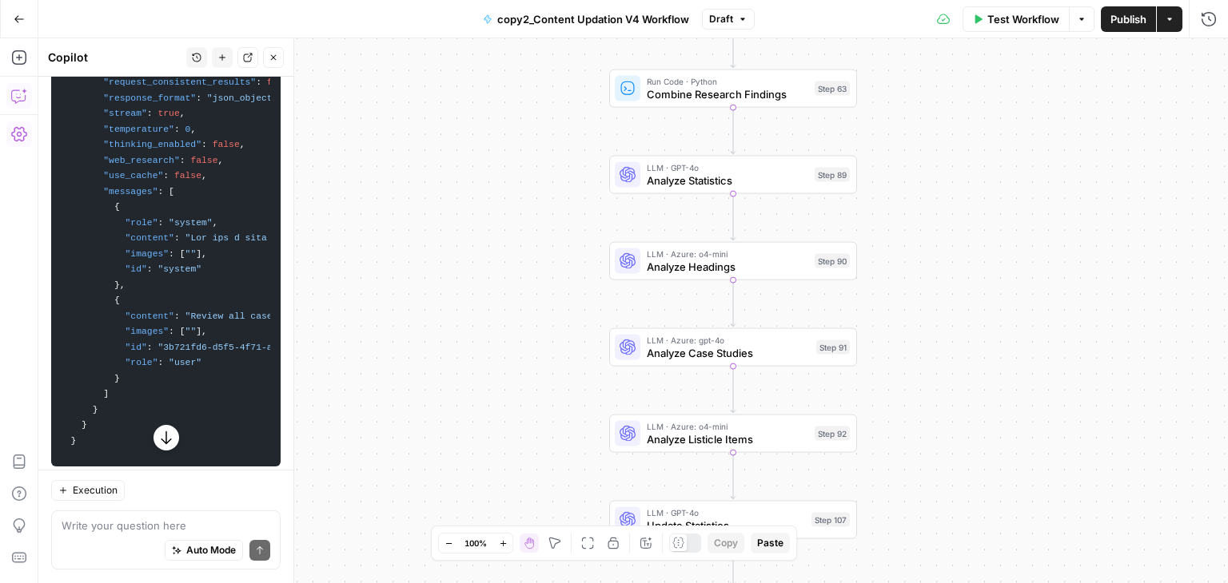
scroll to position [12502, 0]
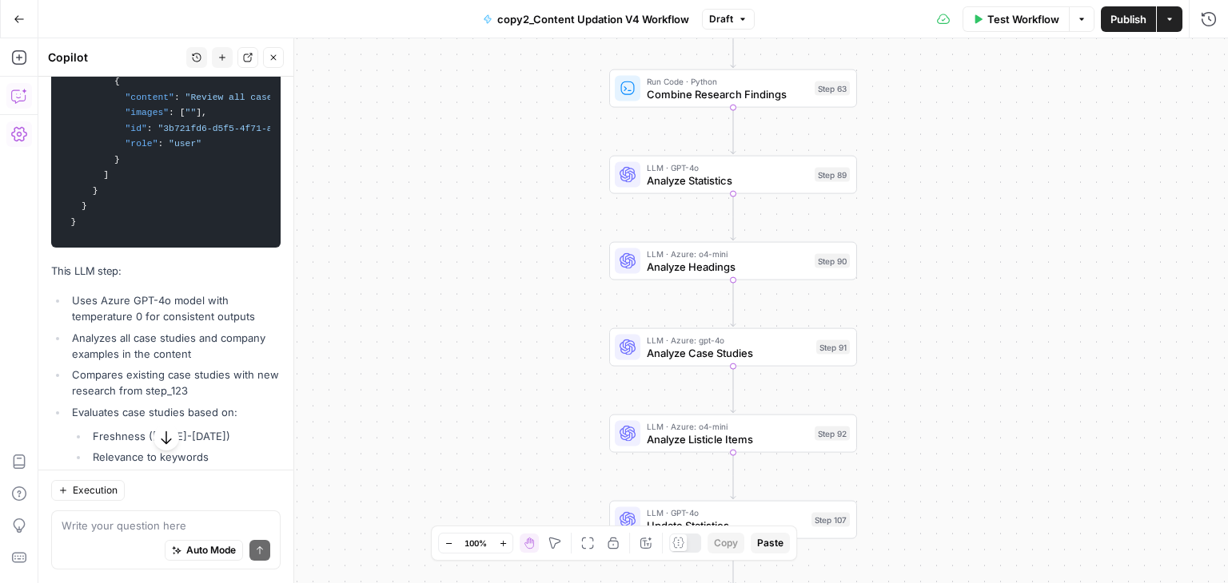
drag, startPoint x: 67, startPoint y: 269, endPoint x: 100, endPoint y: 515, distance: 248.3
click at [100, 515] on div "Hi! How can I help with your workflow? I can explain steps, debug, write prompt…" at bounding box center [165, 330] width 255 height 507
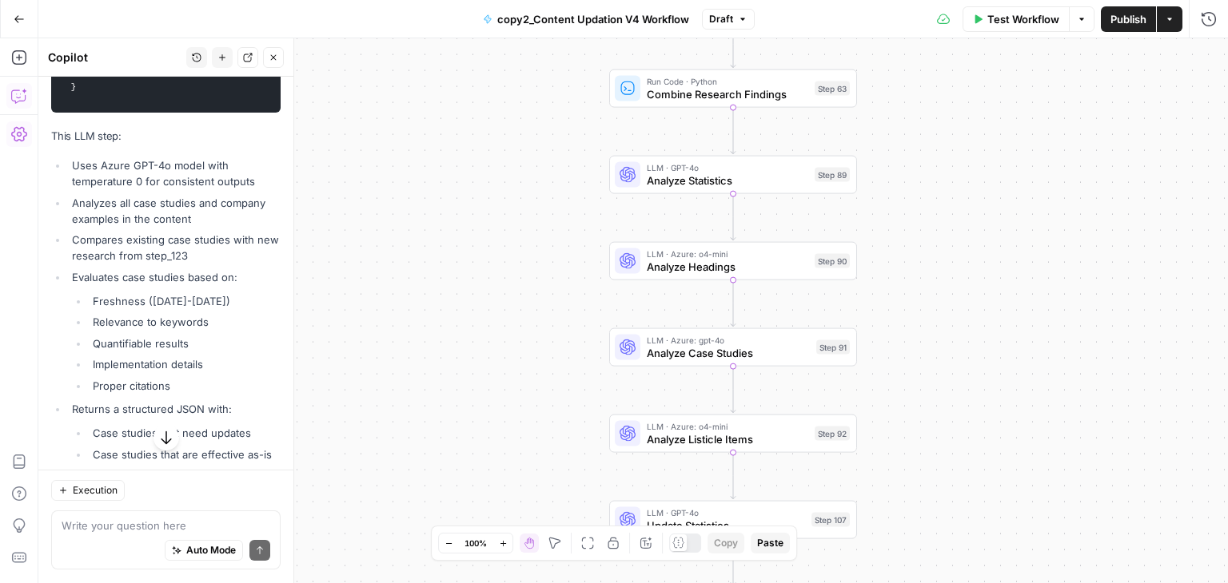
scroll to position [12640, 0]
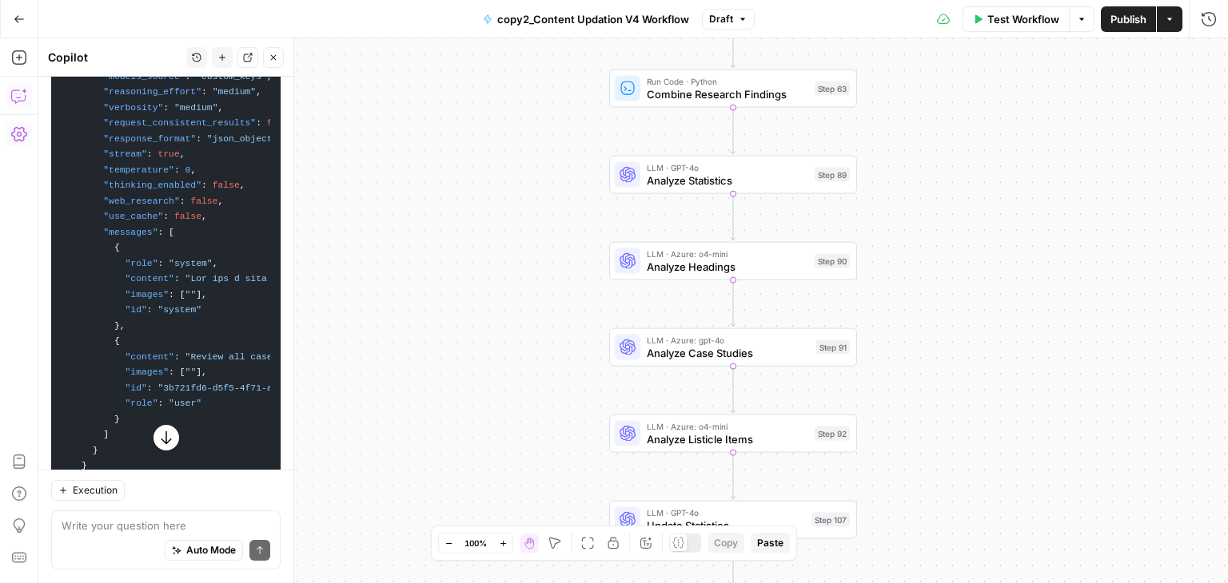
scroll to position [11908, 0]
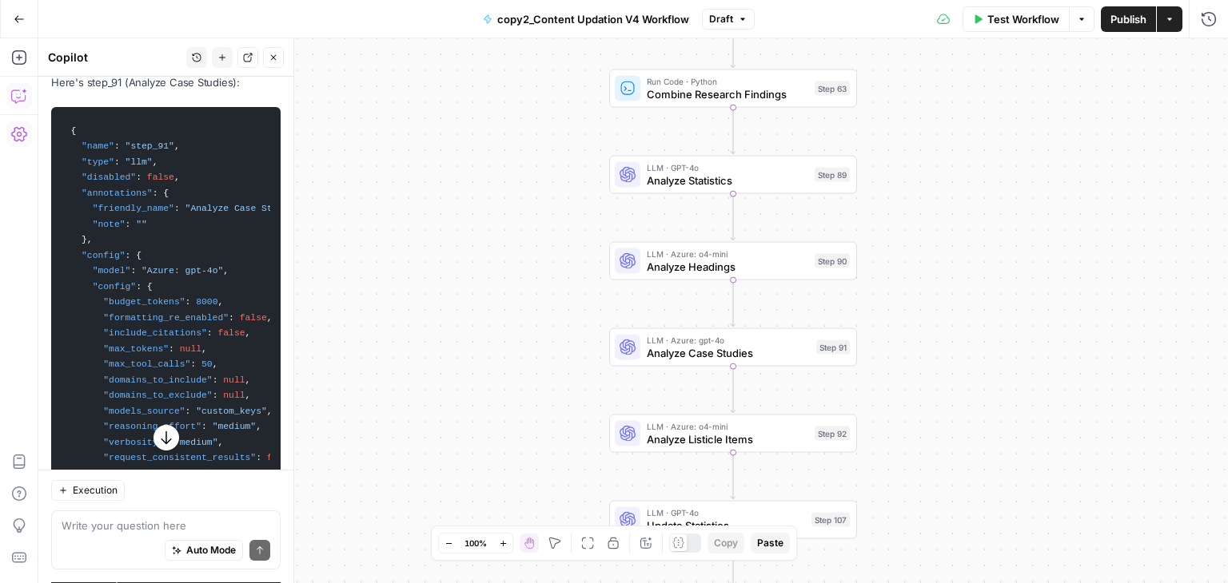
drag, startPoint x: 102, startPoint y: 352, endPoint x: 67, endPoint y: 397, distance: 56.9
click at [67, 397] on code "{ "name" : "step_91" , "type" : "llm" , "disabled" : false , "annotations" : { …" at bounding box center [166, 474] width 209 height 719
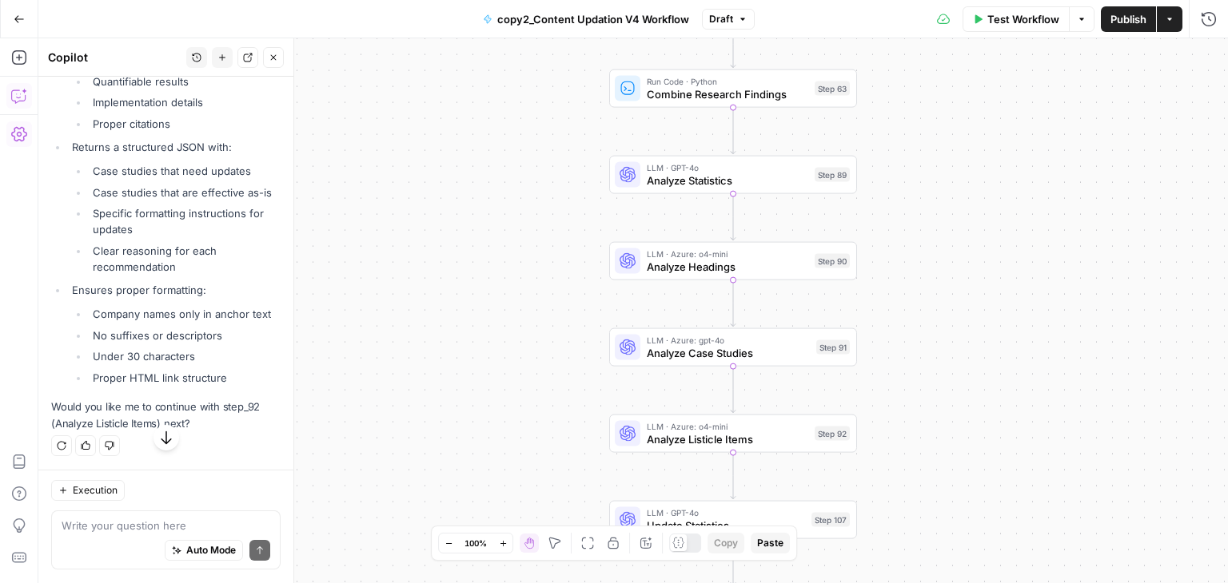
scroll to position [13213, 0]
click at [146, 512] on div "Write your question here Auto Mode Send" at bounding box center [165, 540] width 229 height 59
type textarea "Yes"
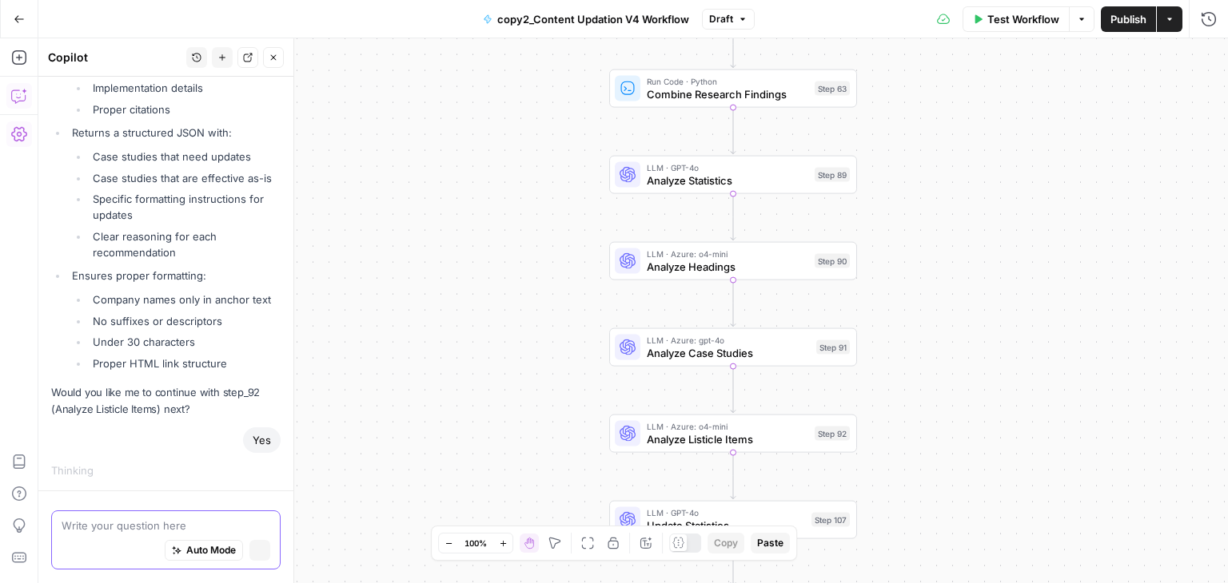
scroll to position [13228, 0]
